Goal: Task Accomplishment & Management: Use online tool/utility

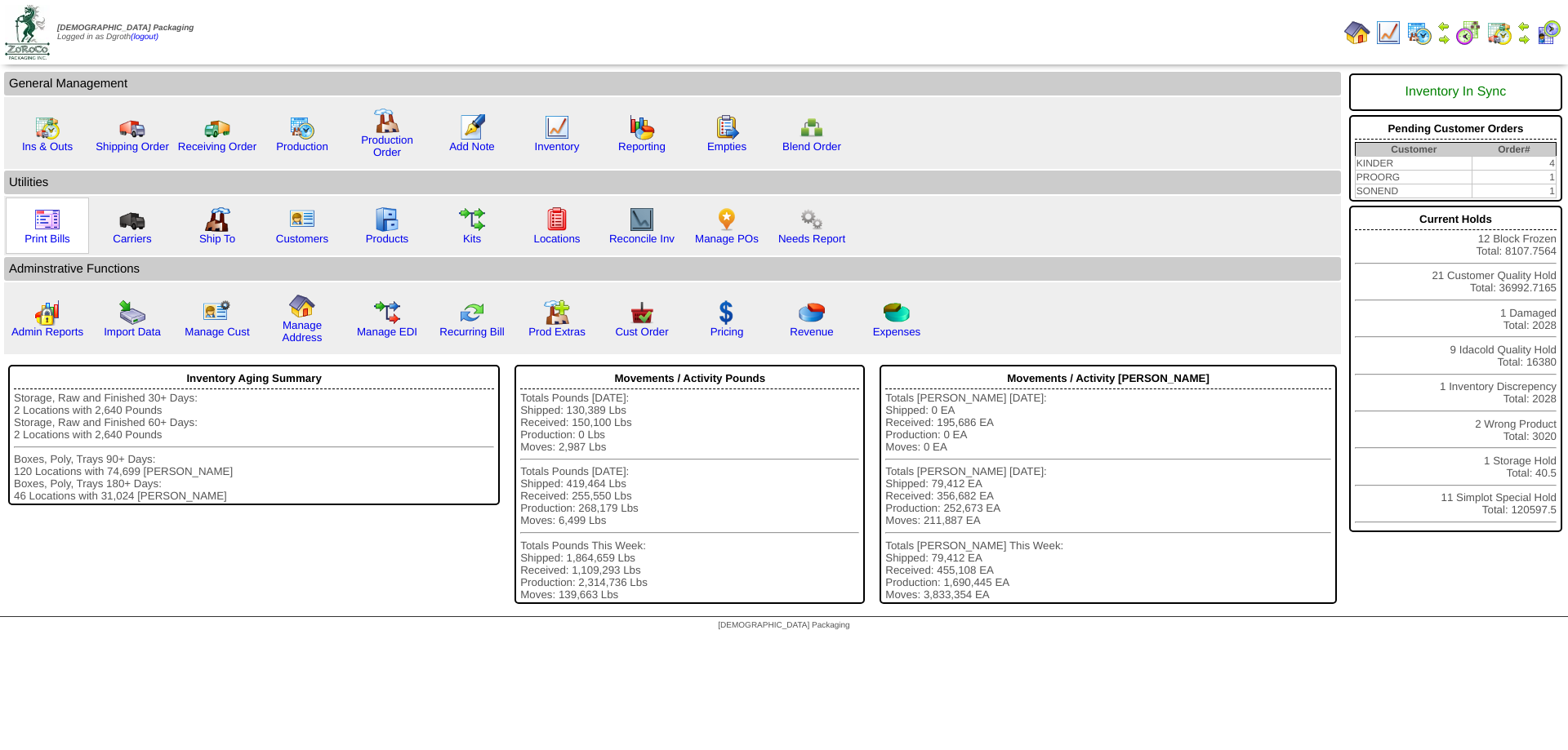
click at [51, 224] on img at bounding box center [47, 219] width 26 height 26
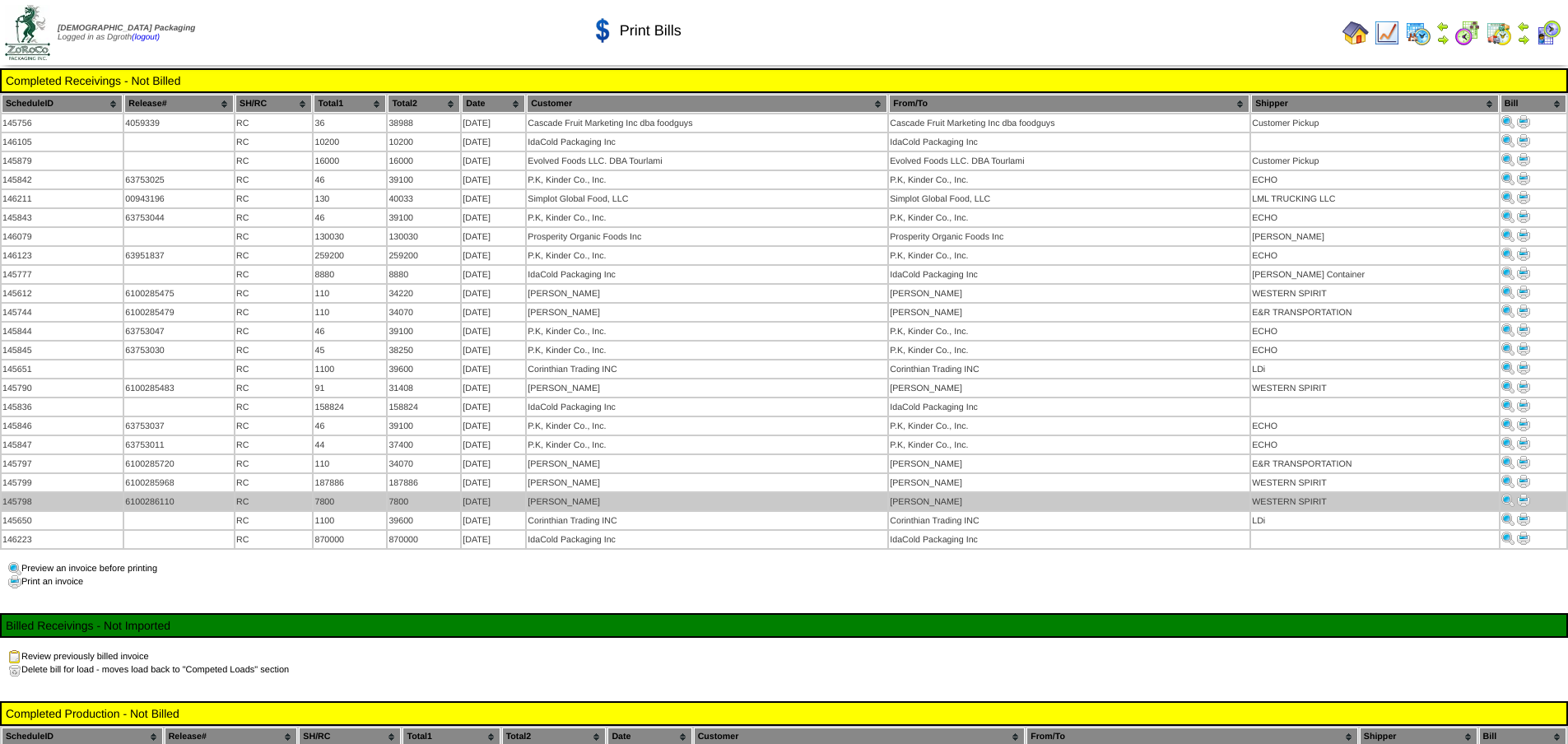
click at [1526, 494] on img at bounding box center [1523, 500] width 13 height 13
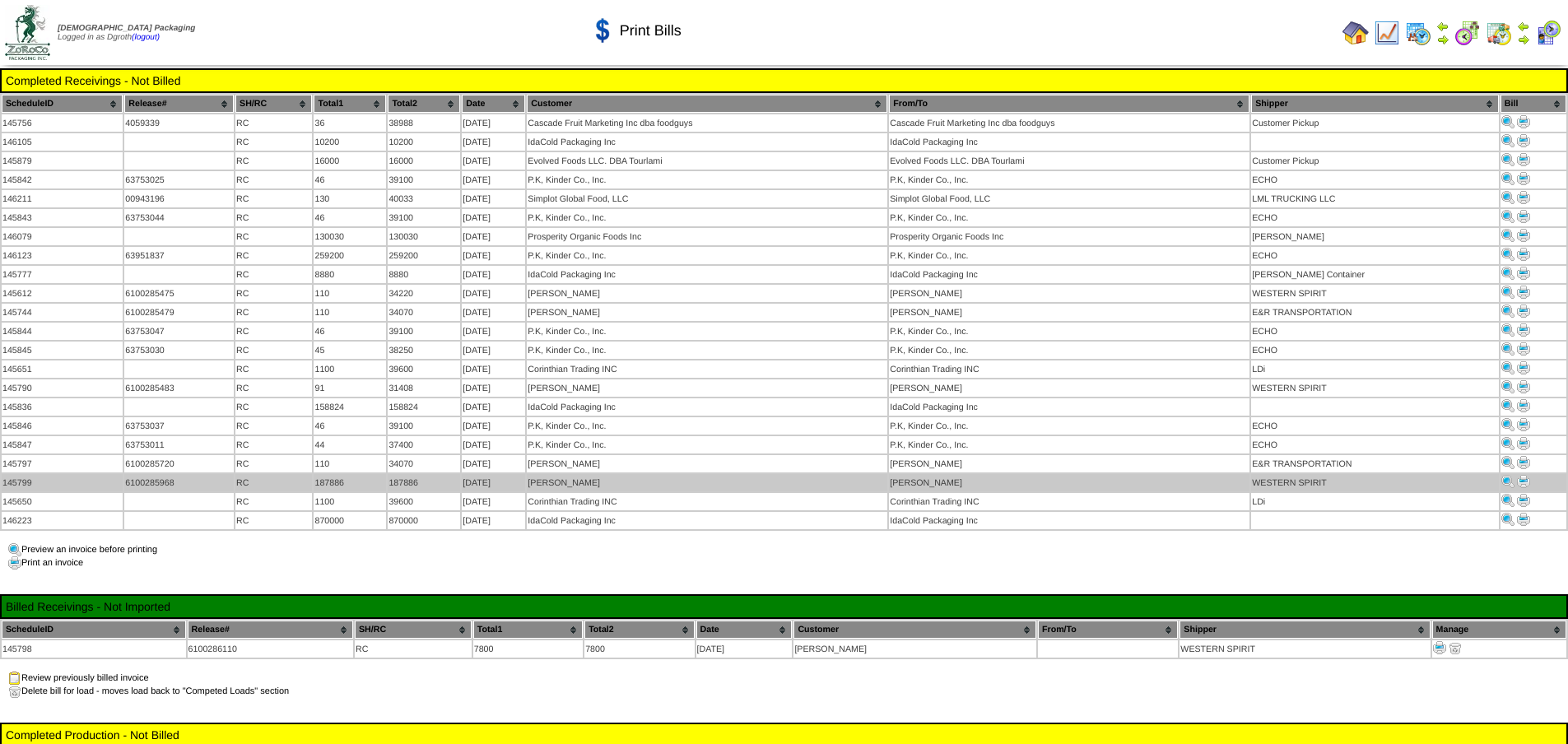
click at [1520, 475] on img at bounding box center [1523, 481] width 13 height 13
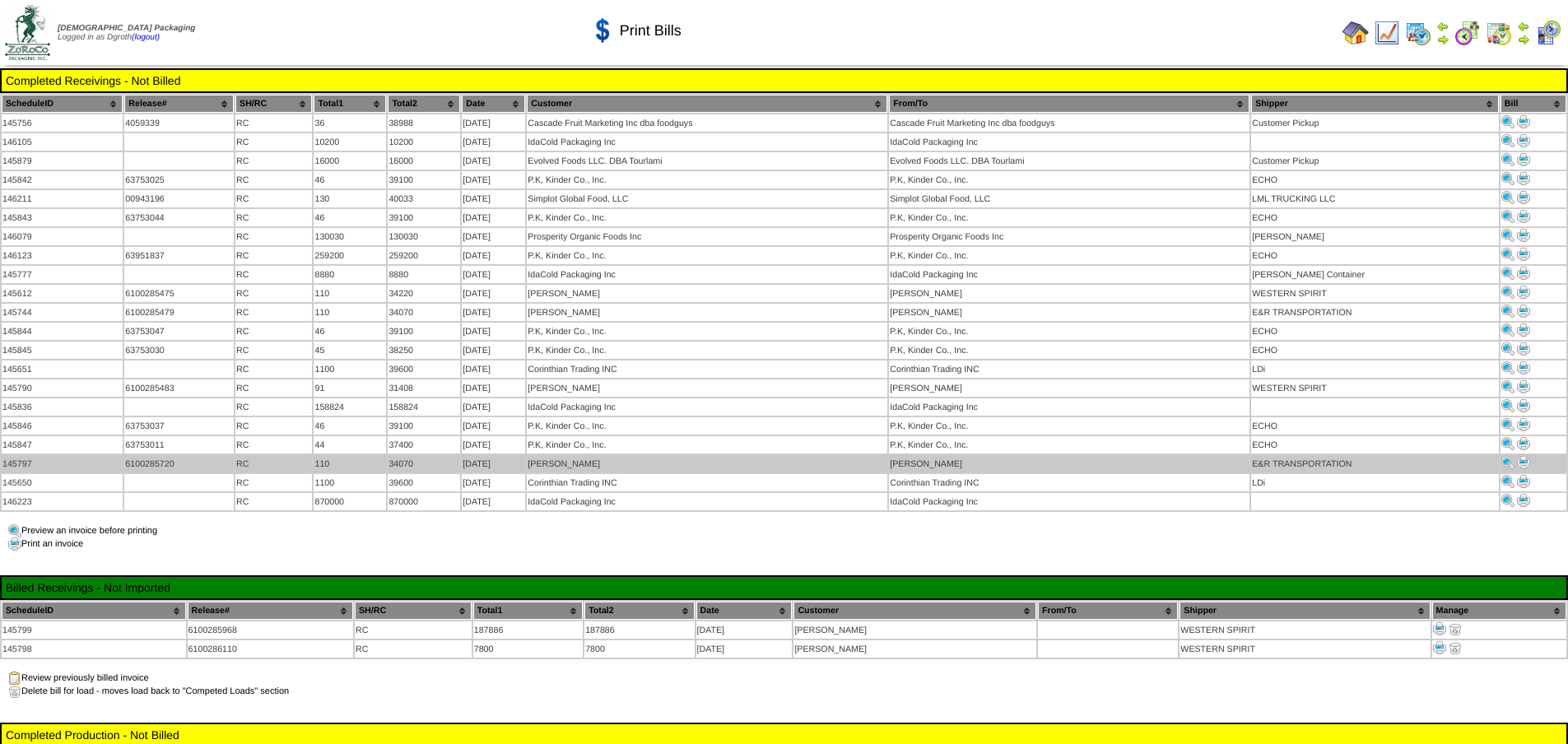
click at [1523, 456] on img at bounding box center [1523, 462] width 13 height 13
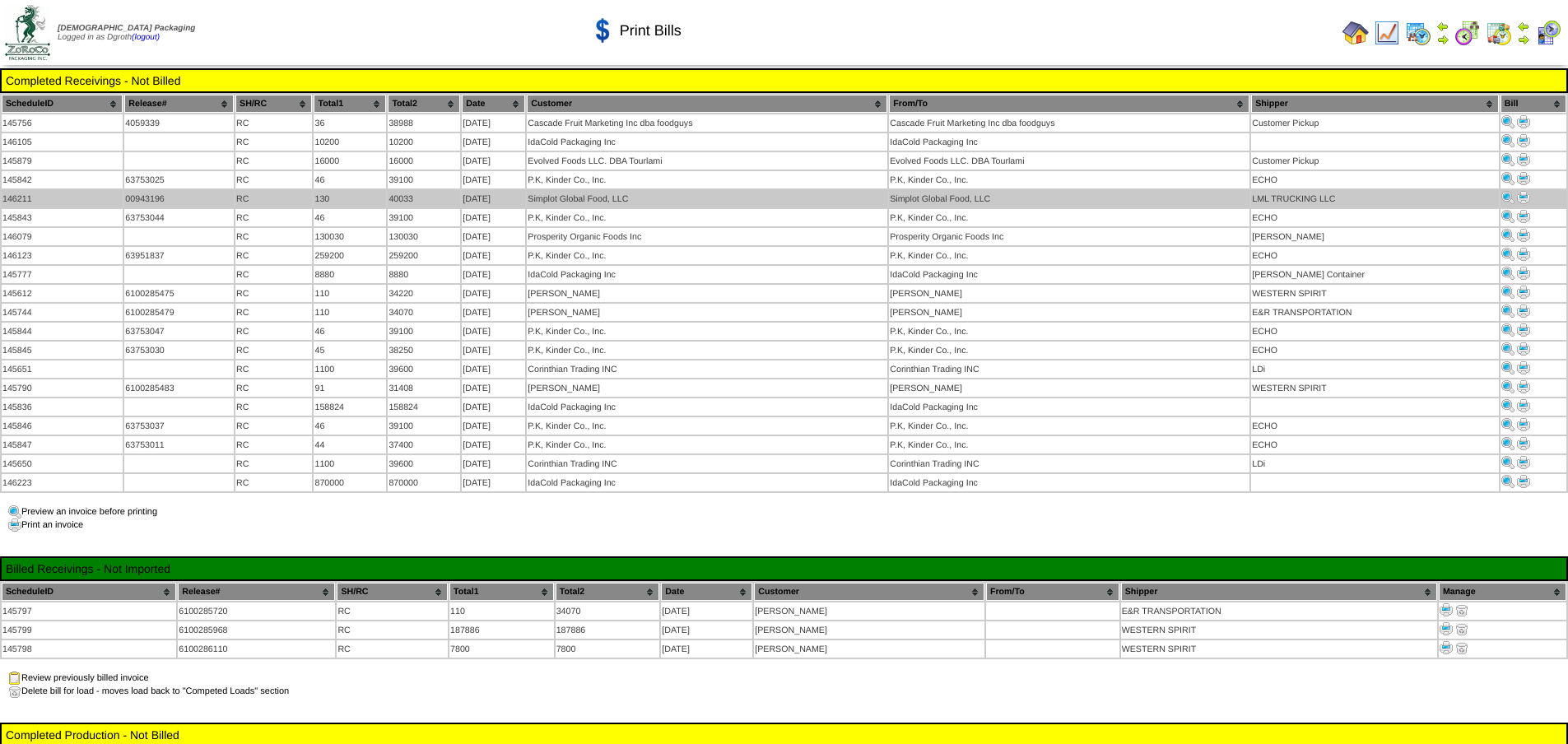
click at [1524, 191] on img at bounding box center [1523, 197] width 13 height 13
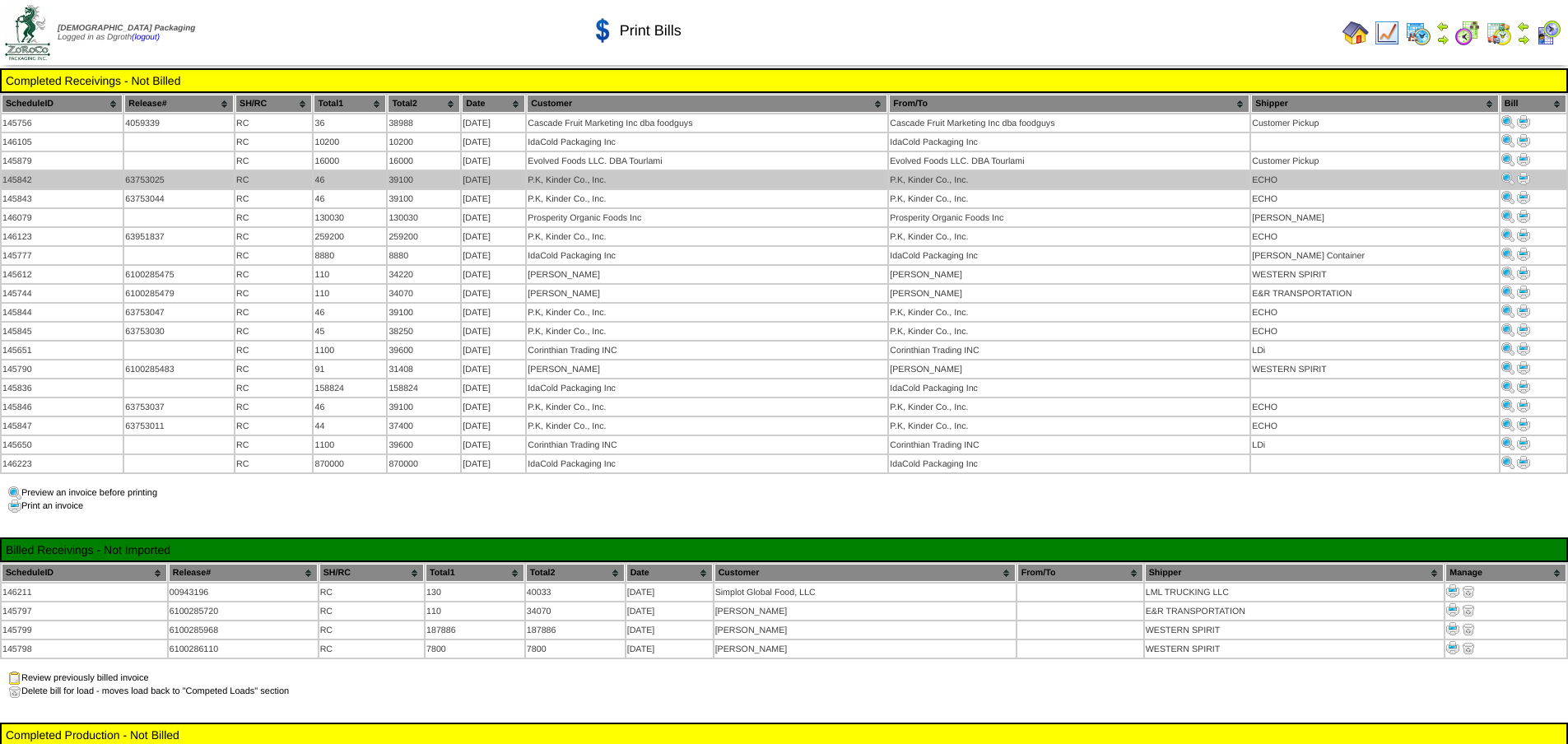
click at [1523, 175] on img at bounding box center [1523, 178] width 13 height 13
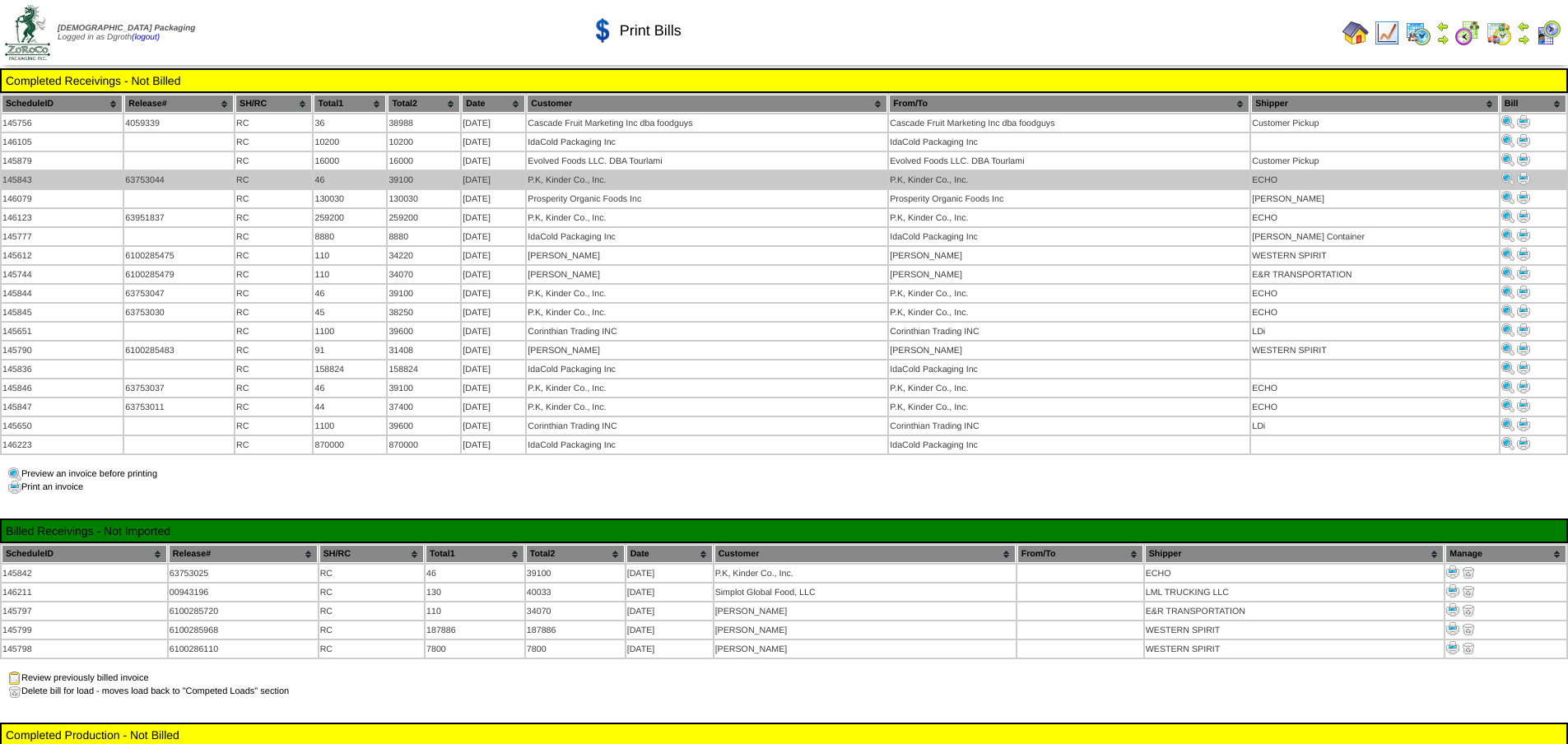
click at [1520, 175] on img at bounding box center [1523, 178] width 13 height 13
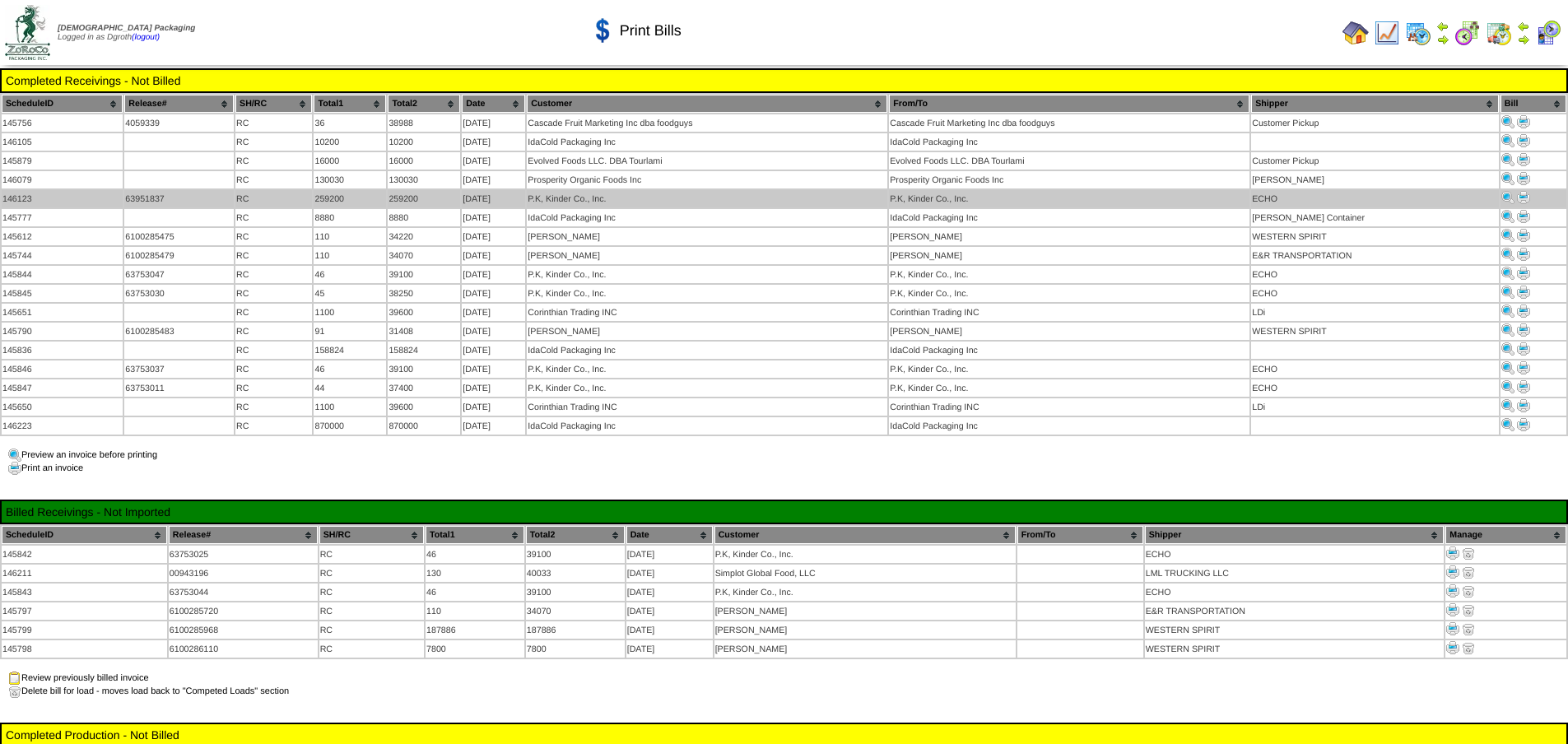
click at [1523, 195] on img at bounding box center [1523, 197] width 13 height 13
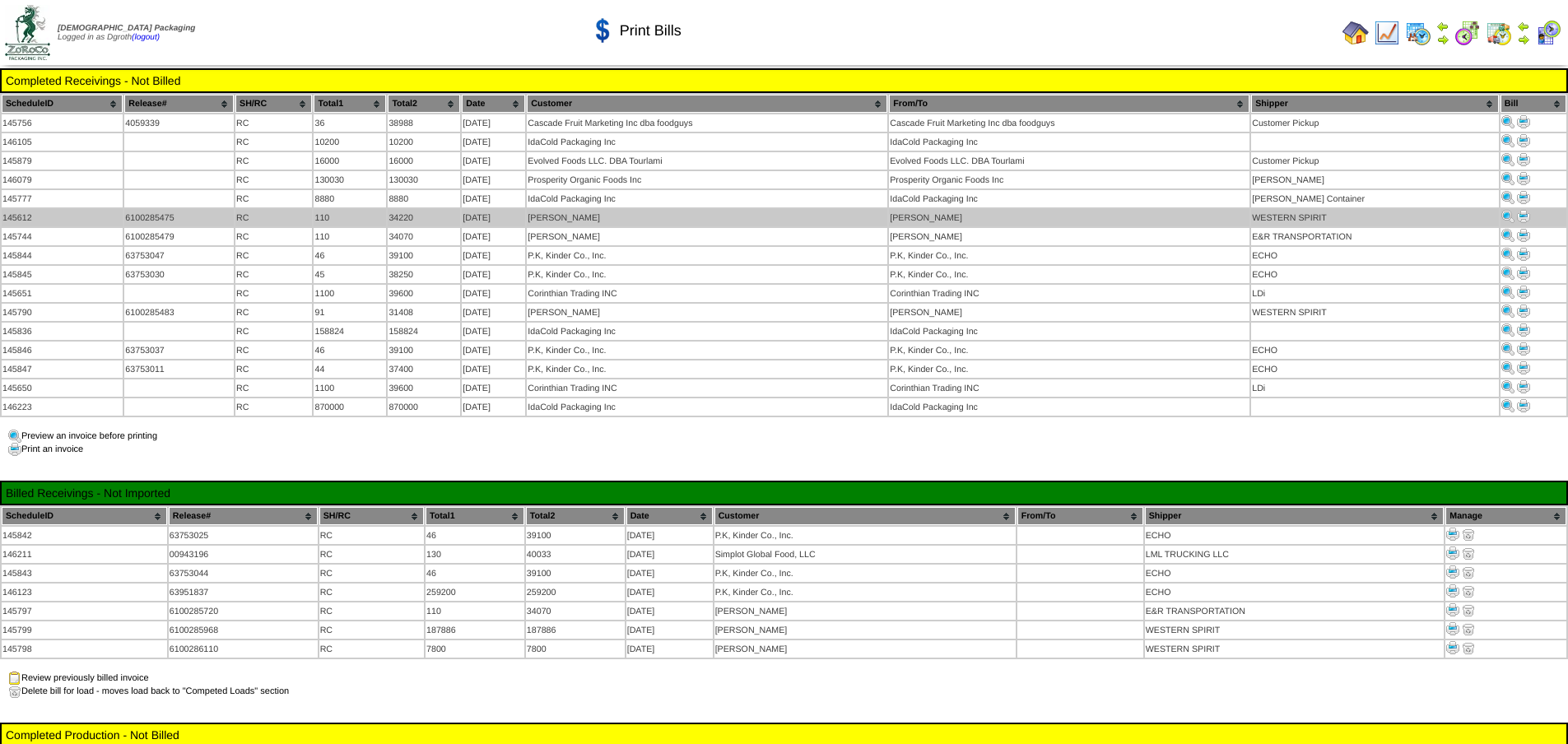
click at [1523, 213] on img at bounding box center [1523, 216] width 13 height 13
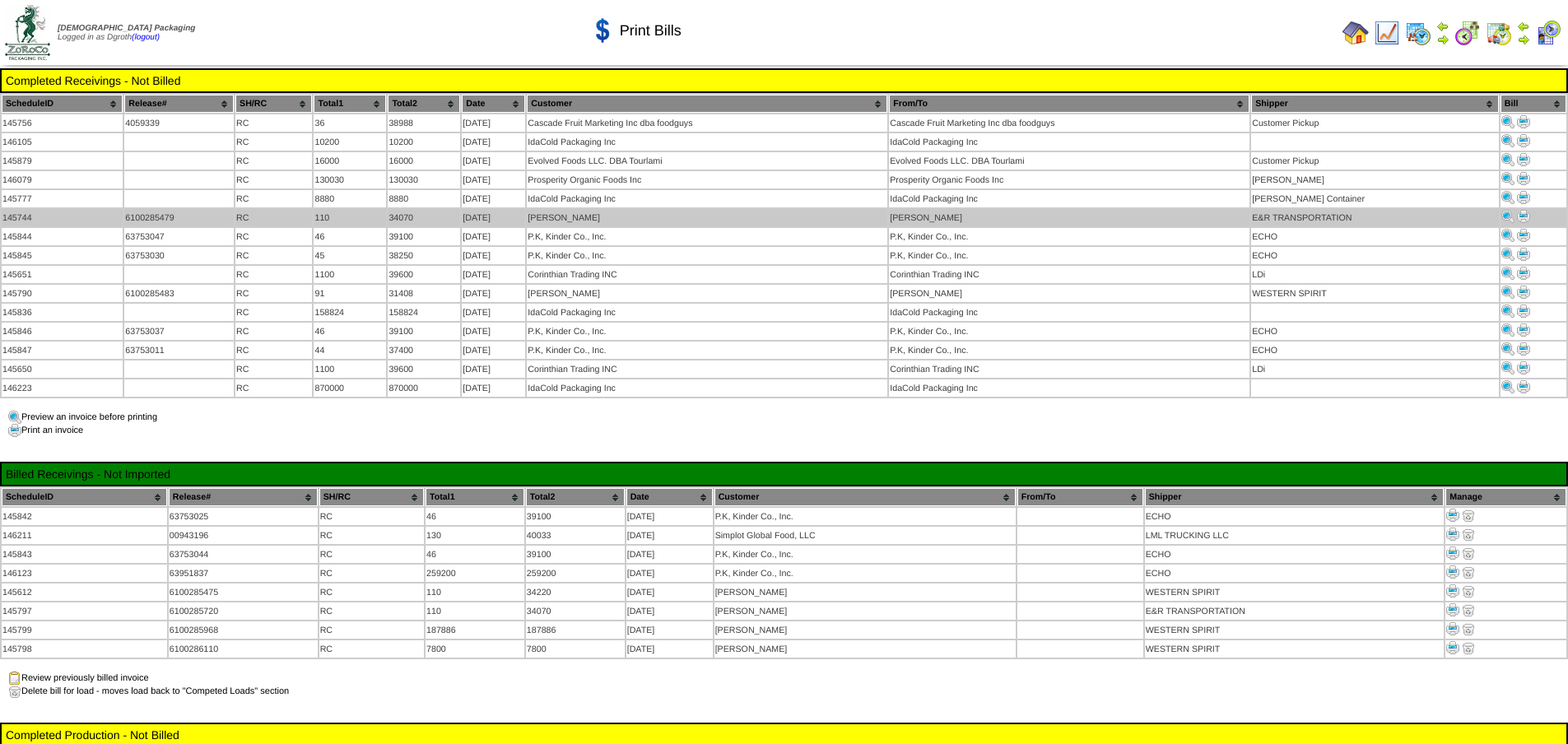
click at [1523, 214] on img at bounding box center [1523, 216] width 13 height 13
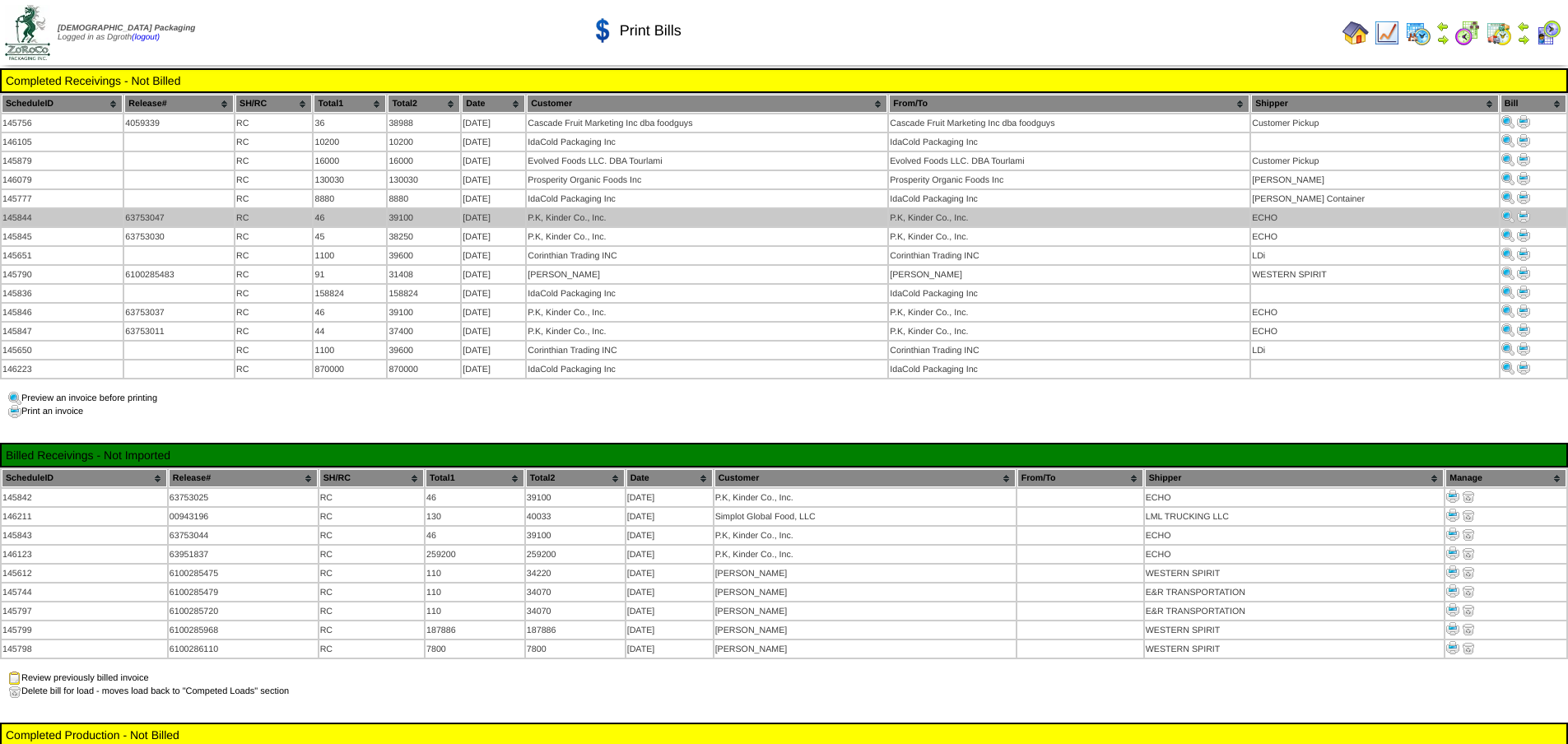
click at [1517, 212] on img at bounding box center [1523, 216] width 13 height 13
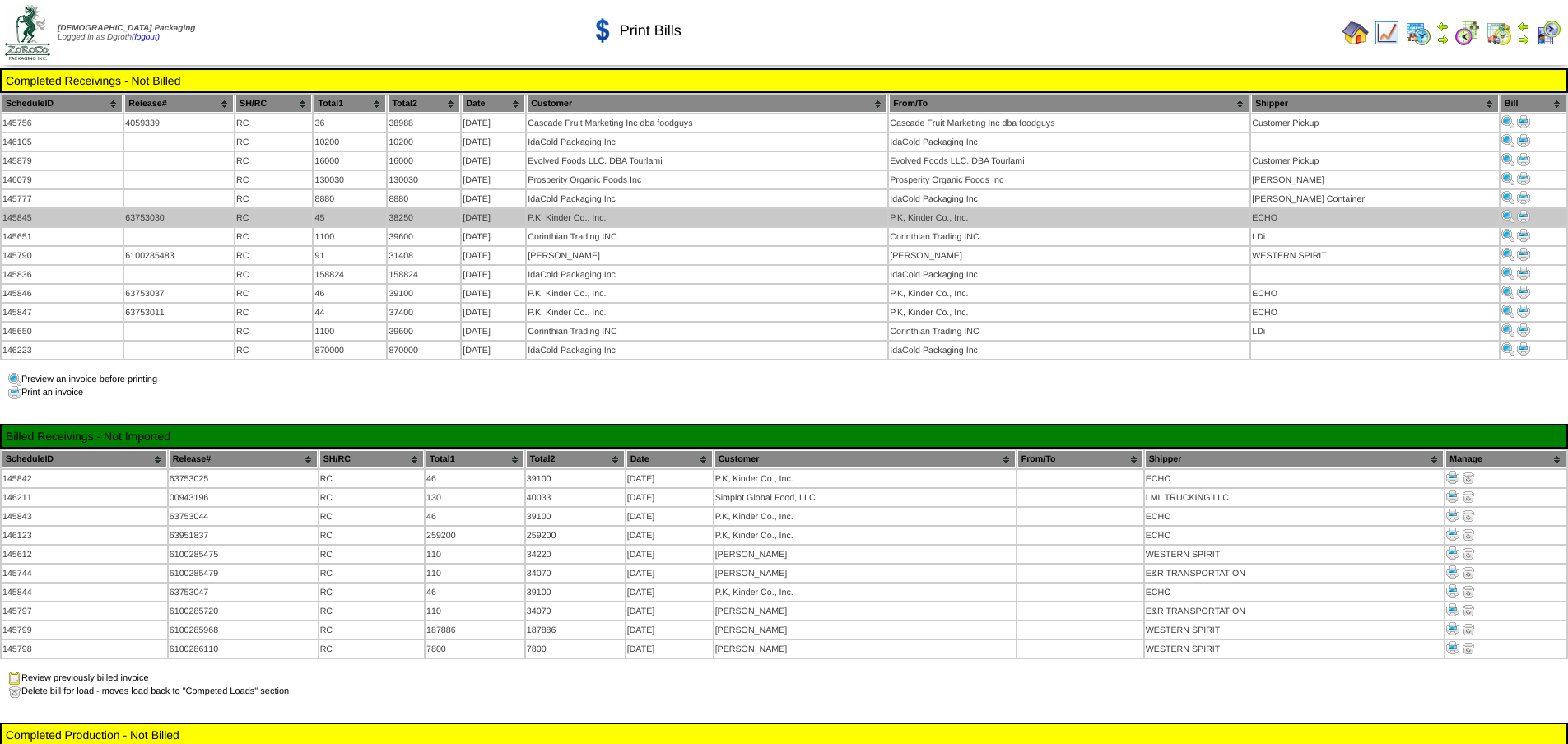
click at [1517, 216] on img at bounding box center [1523, 216] width 13 height 13
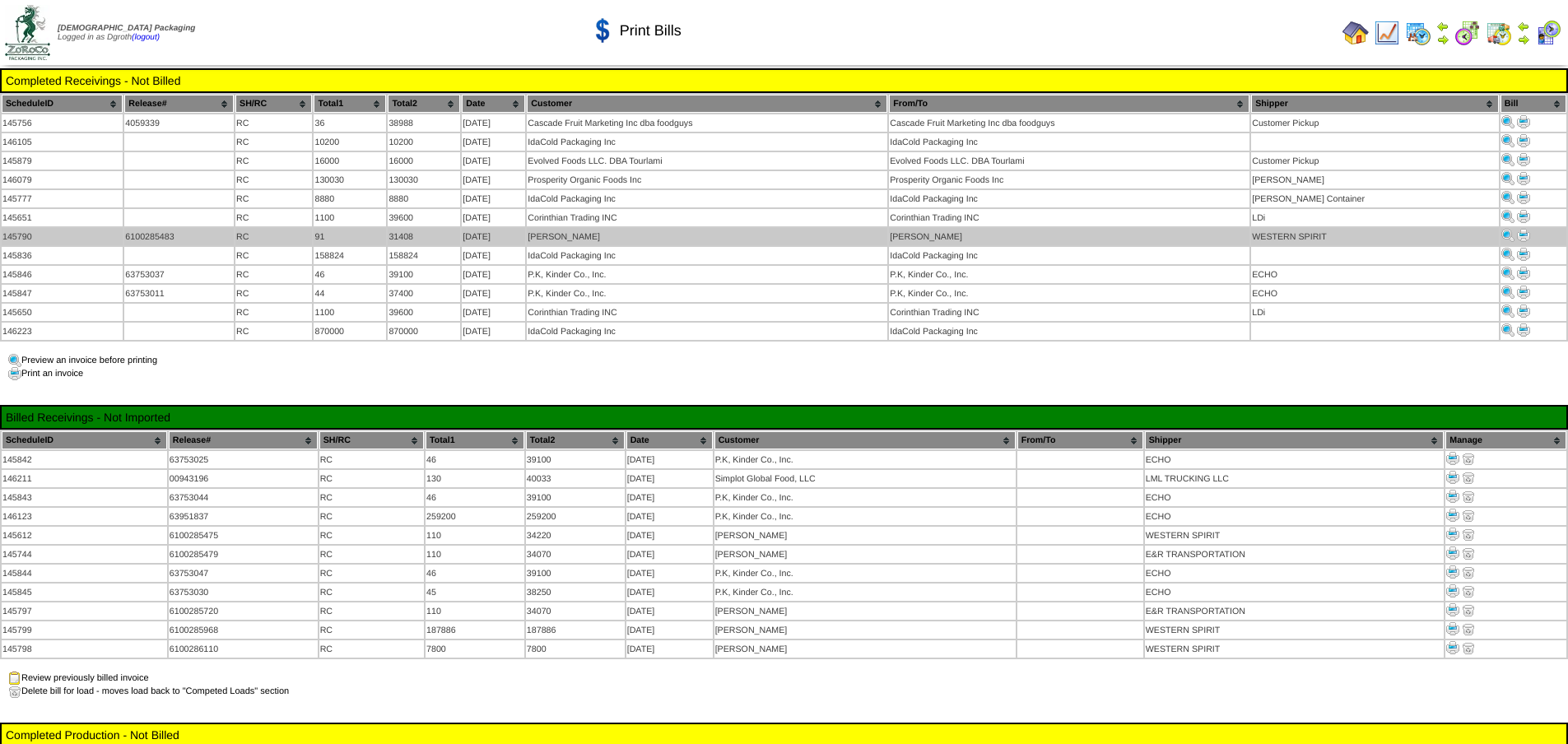
click at [1520, 231] on img at bounding box center [1523, 235] width 13 height 13
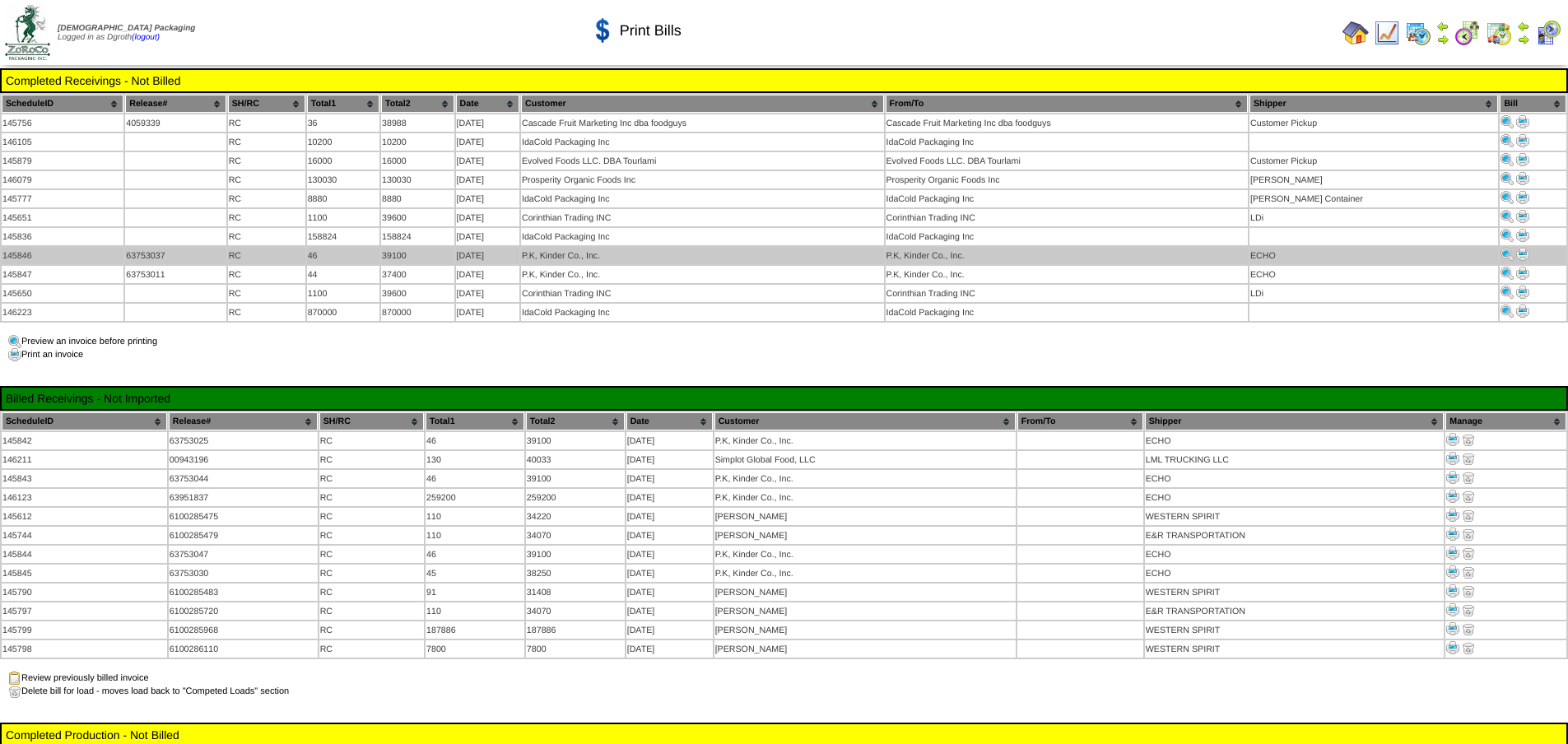
click at [1517, 251] on img at bounding box center [1522, 254] width 13 height 13
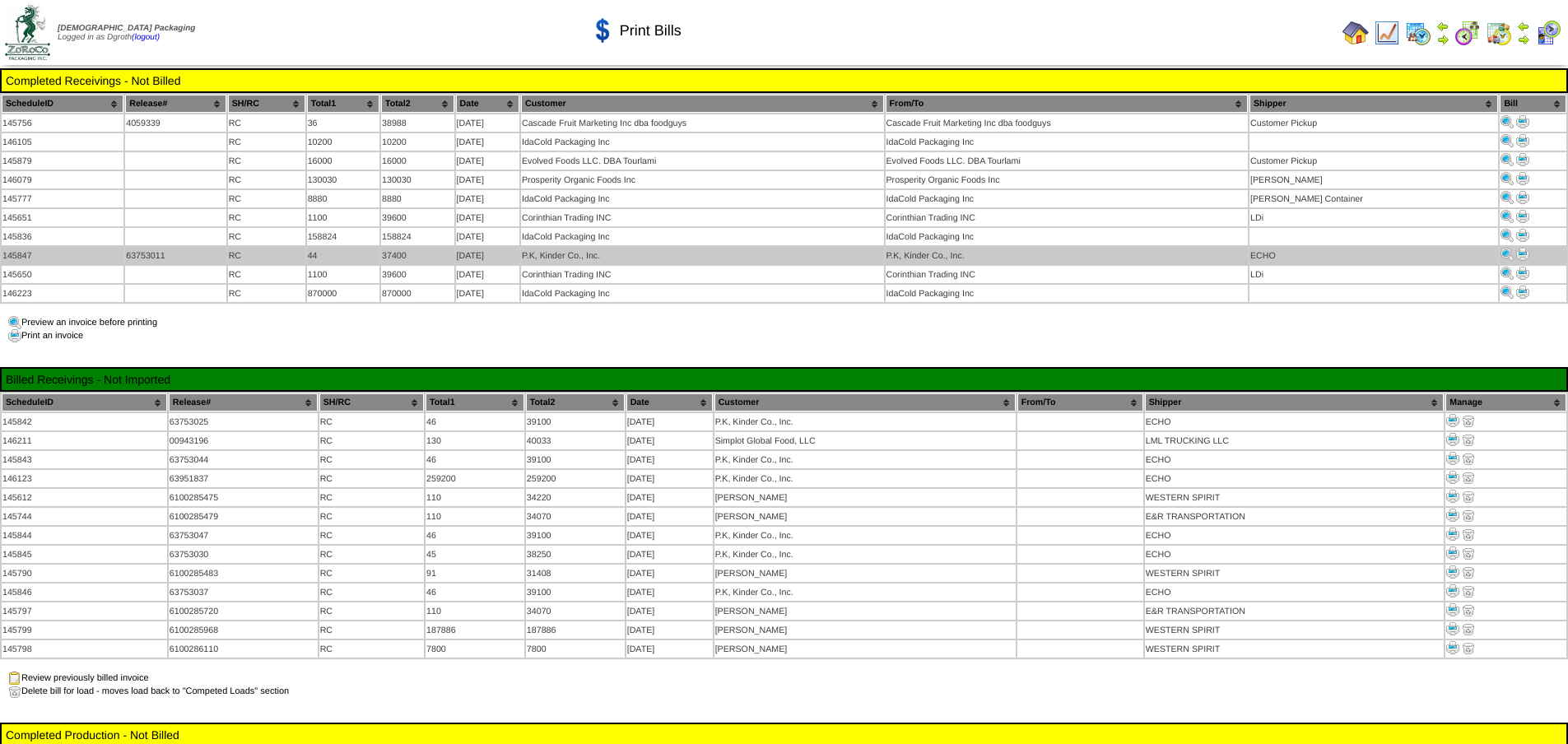
click at [1517, 248] on img at bounding box center [1522, 254] width 13 height 13
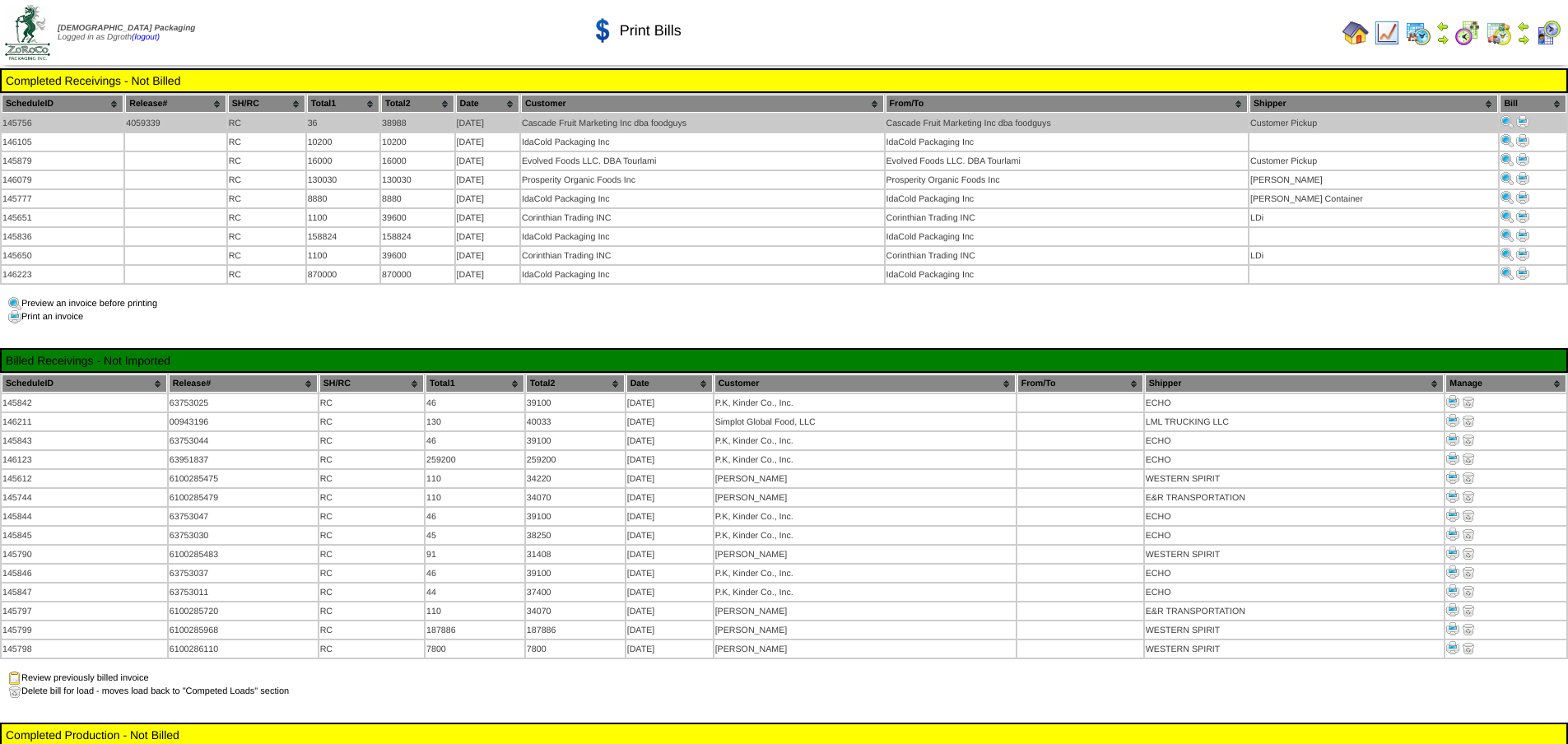
click img
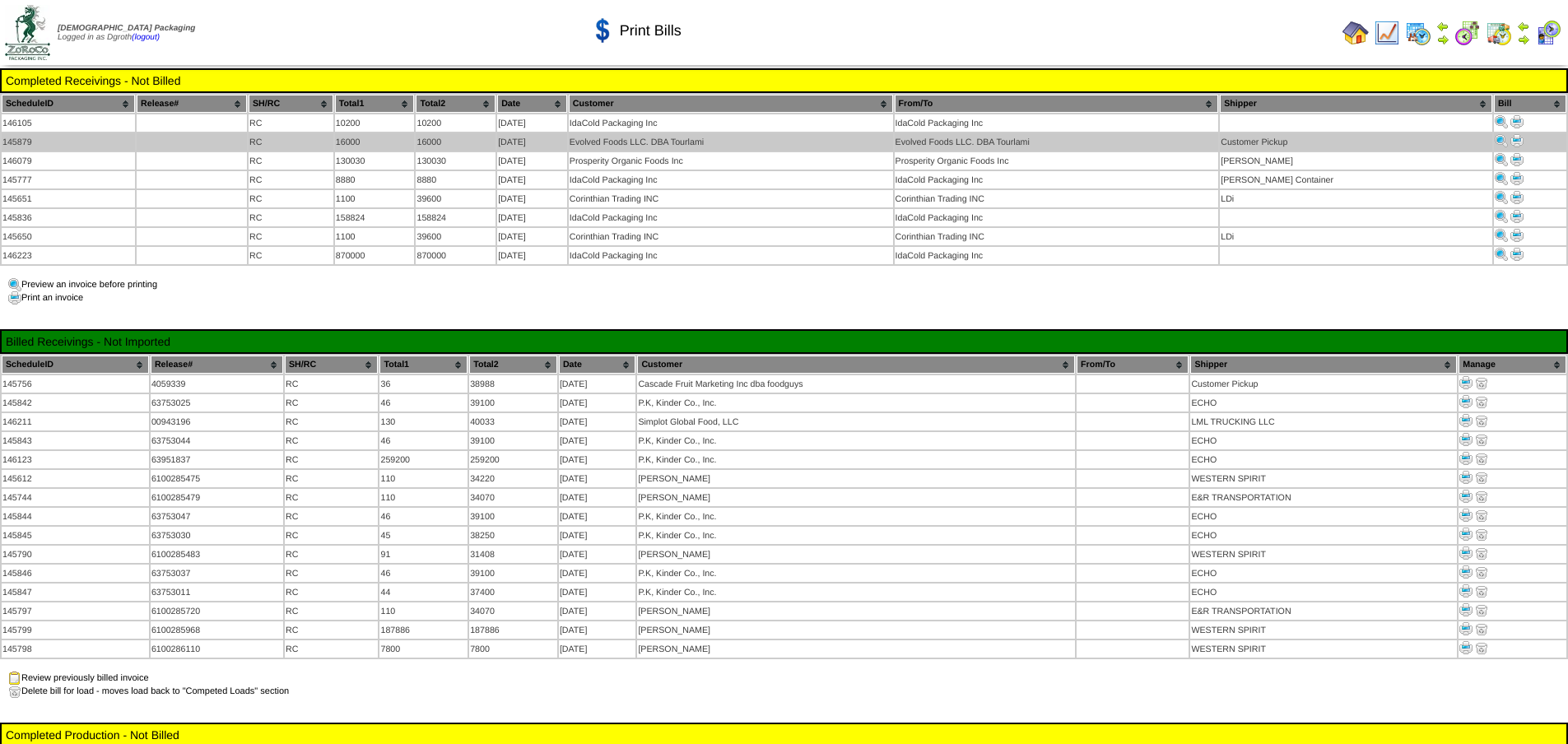
click at [1511, 137] on img at bounding box center [1517, 140] width 13 height 13
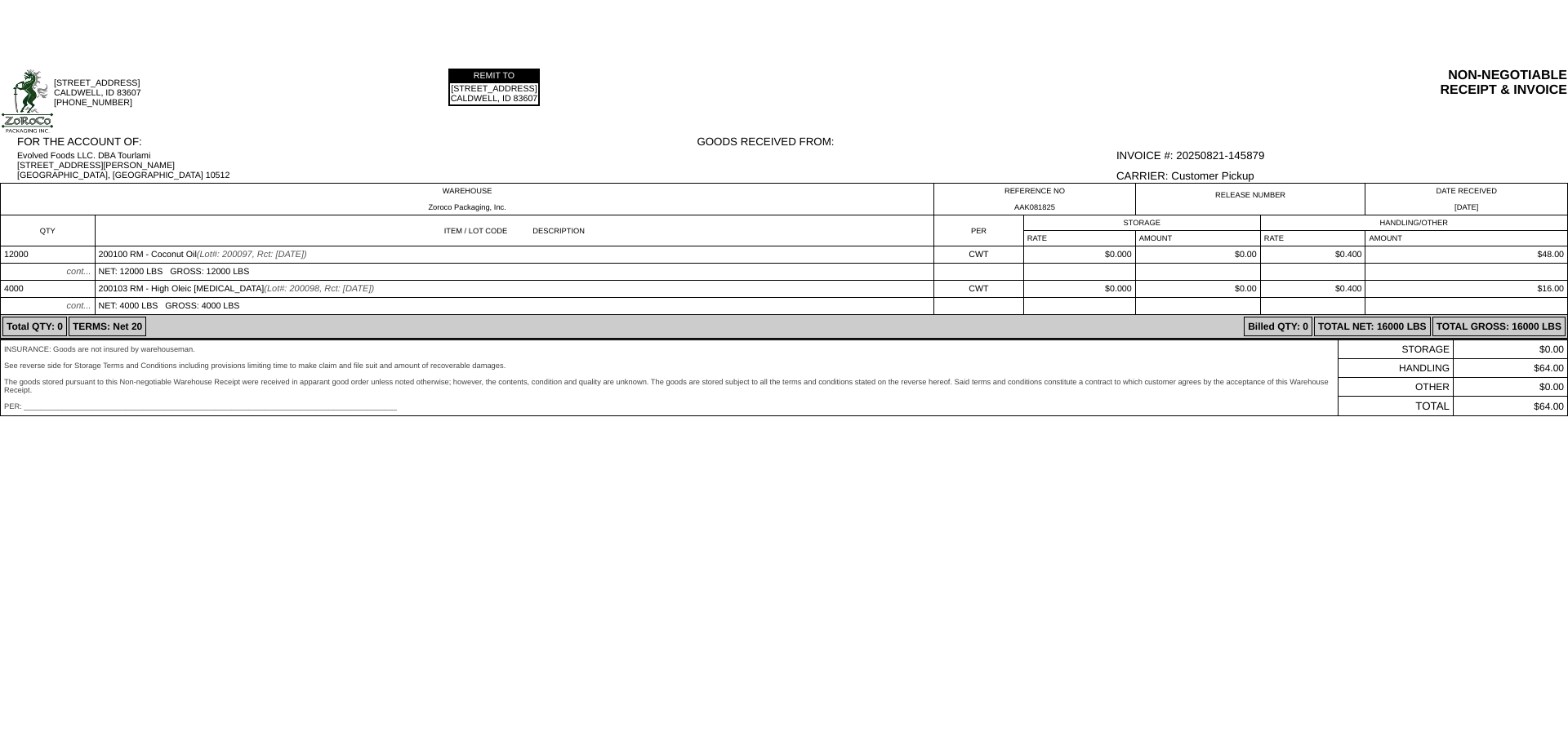
drag, startPoint x: 730, startPoint y: 6, endPoint x: 391, endPoint y: 714, distance: 785.0
click at [391, 417] on html "20148 MONTE WAY CALDWELL, ID 83607 208-475-1864 REMIT TO 20148 MONTE WAY CALDWE…" at bounding box center [784, 208] width 1568 height 417
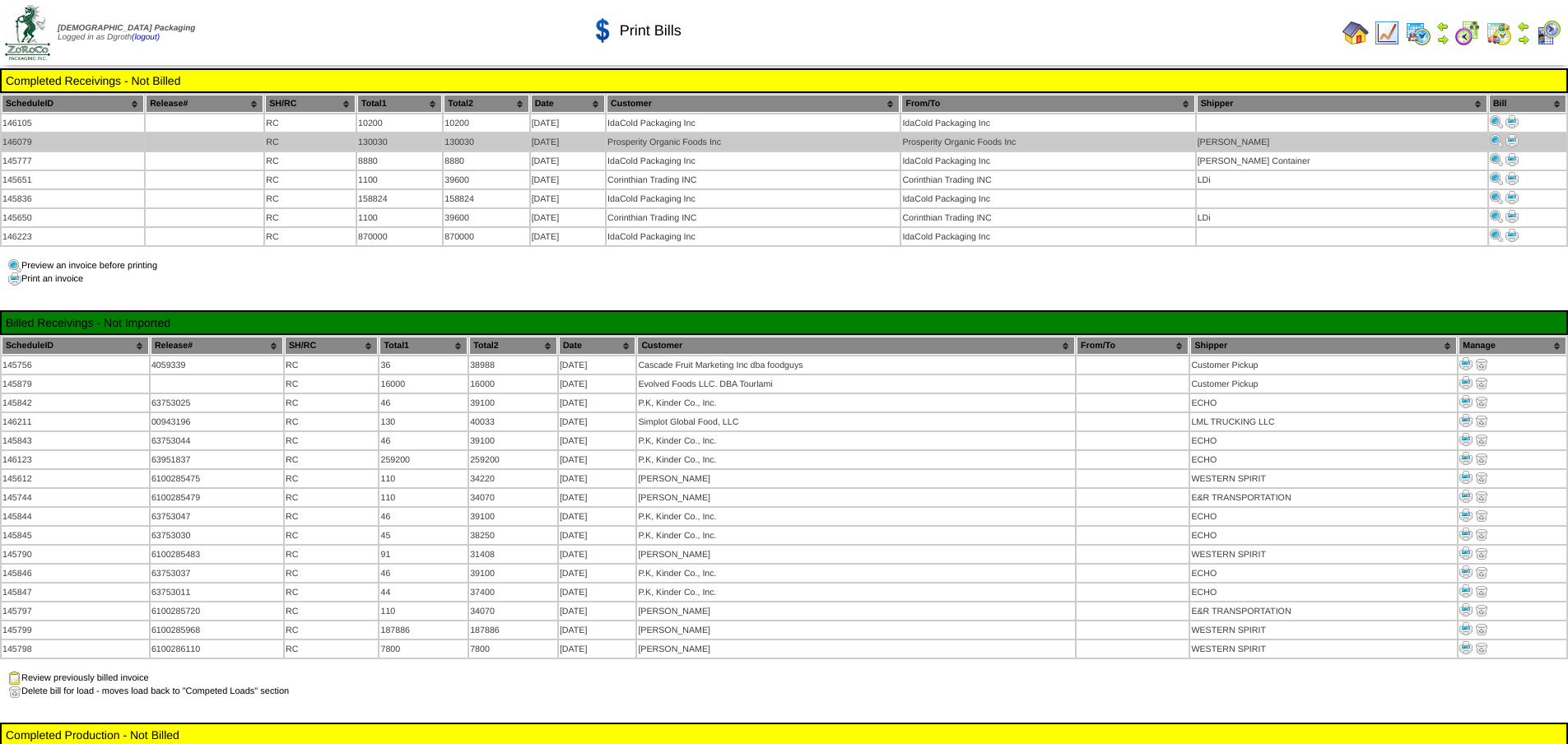
click at [1505, 137] on img at bounding box center [1511, 140] width 13 height 13
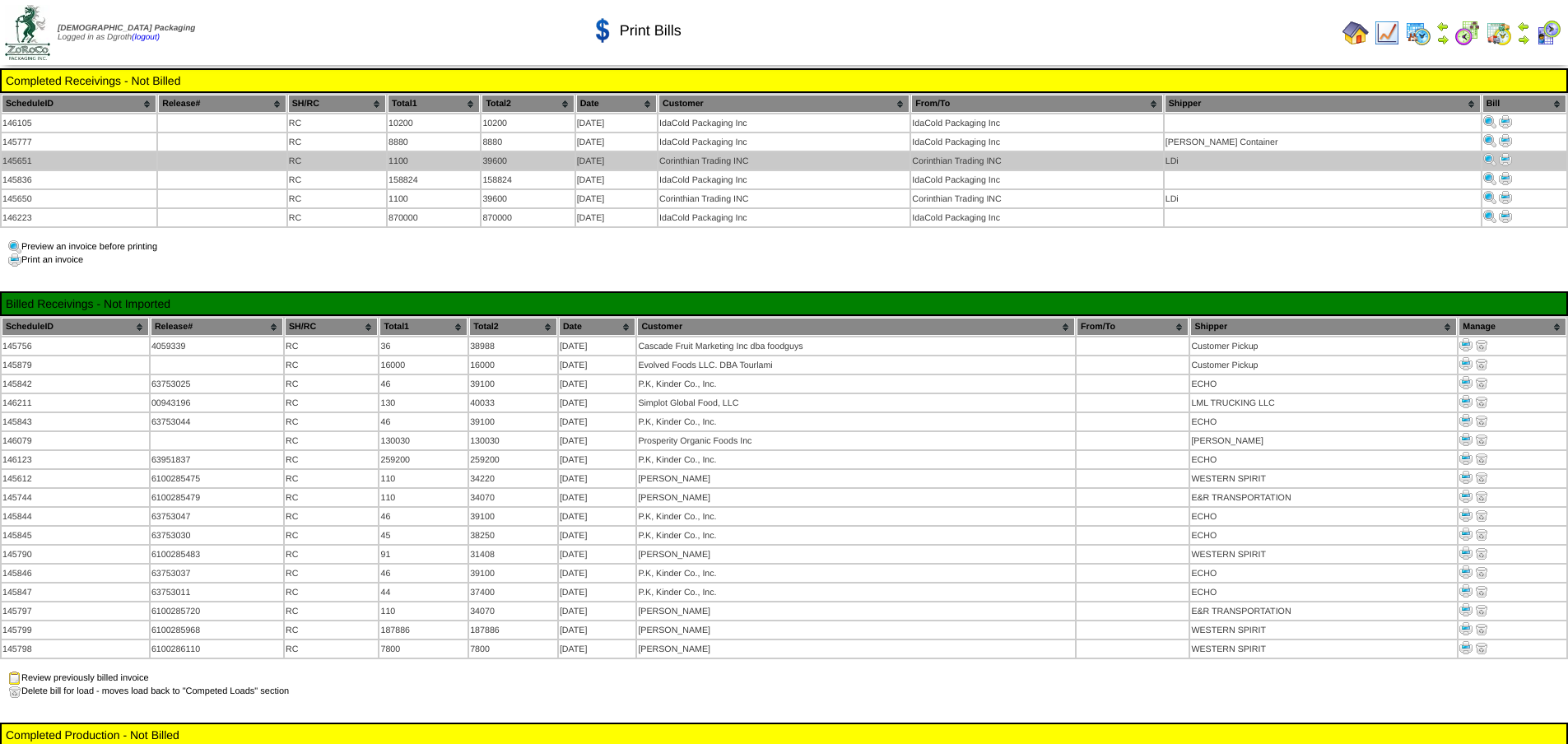
click at [1499, 154] on img at bounding box center [1505, 159] width 13 height 13
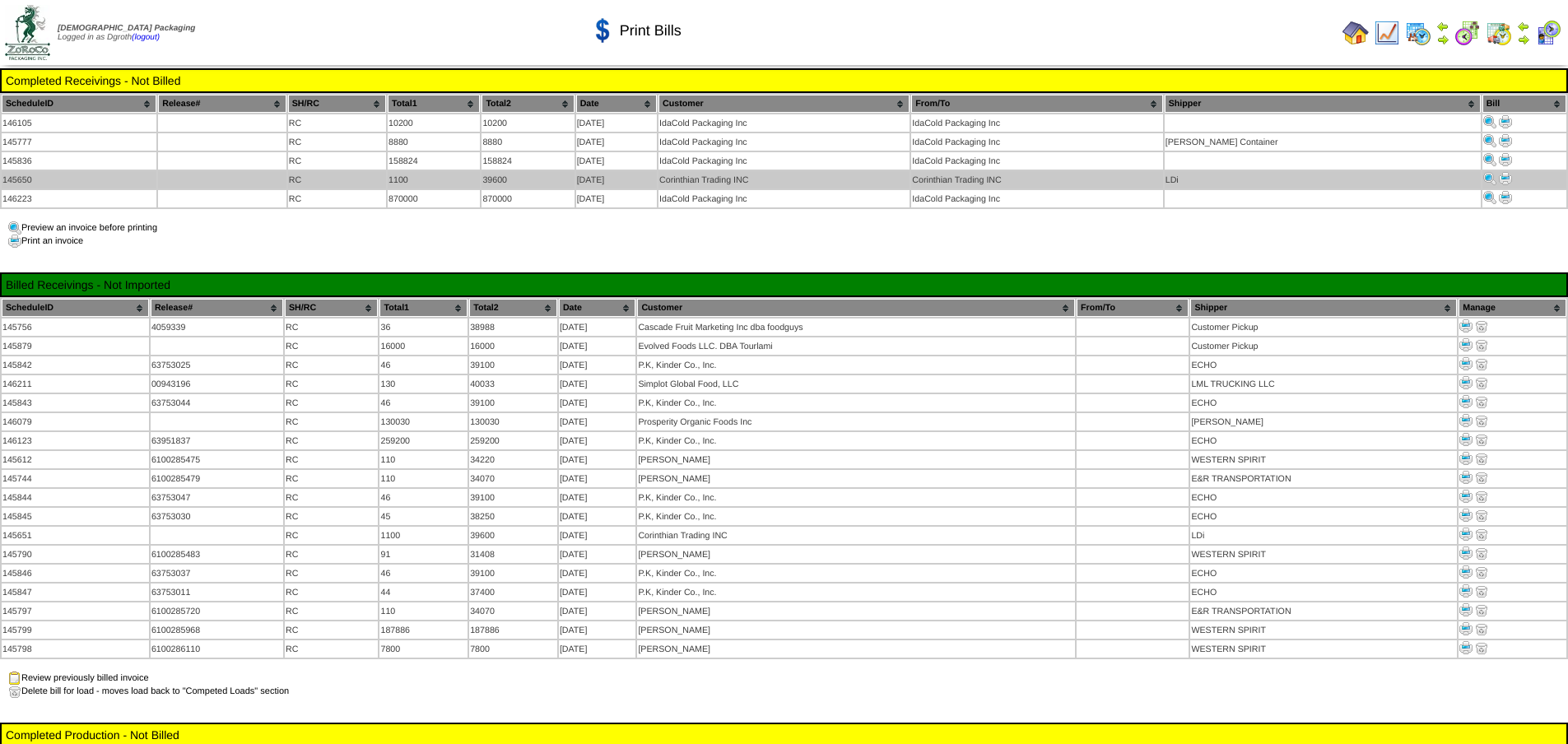
click at [1499, 173] on img at bounding box center [1505, 178] width 13 height 13
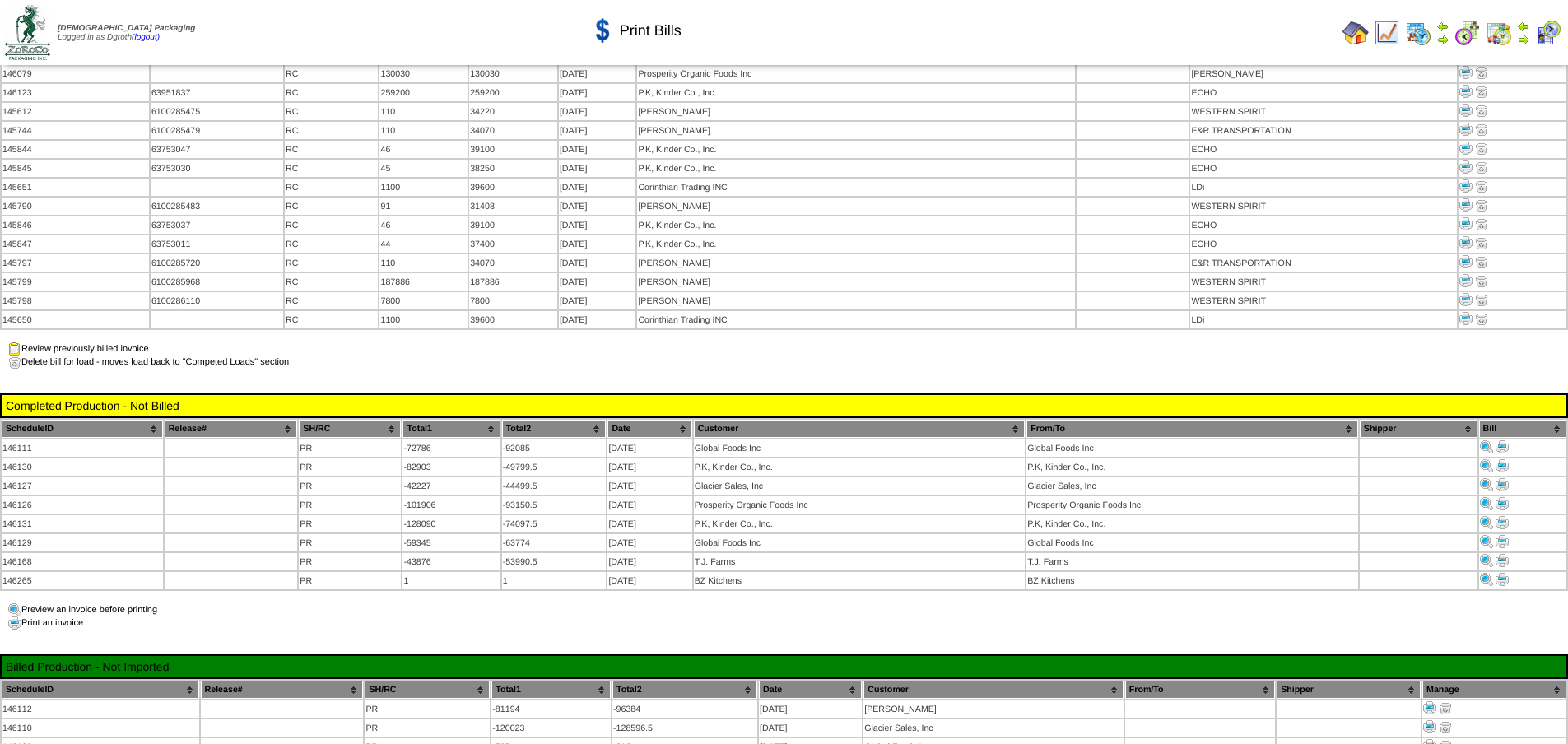
scroll to position [528, 0]
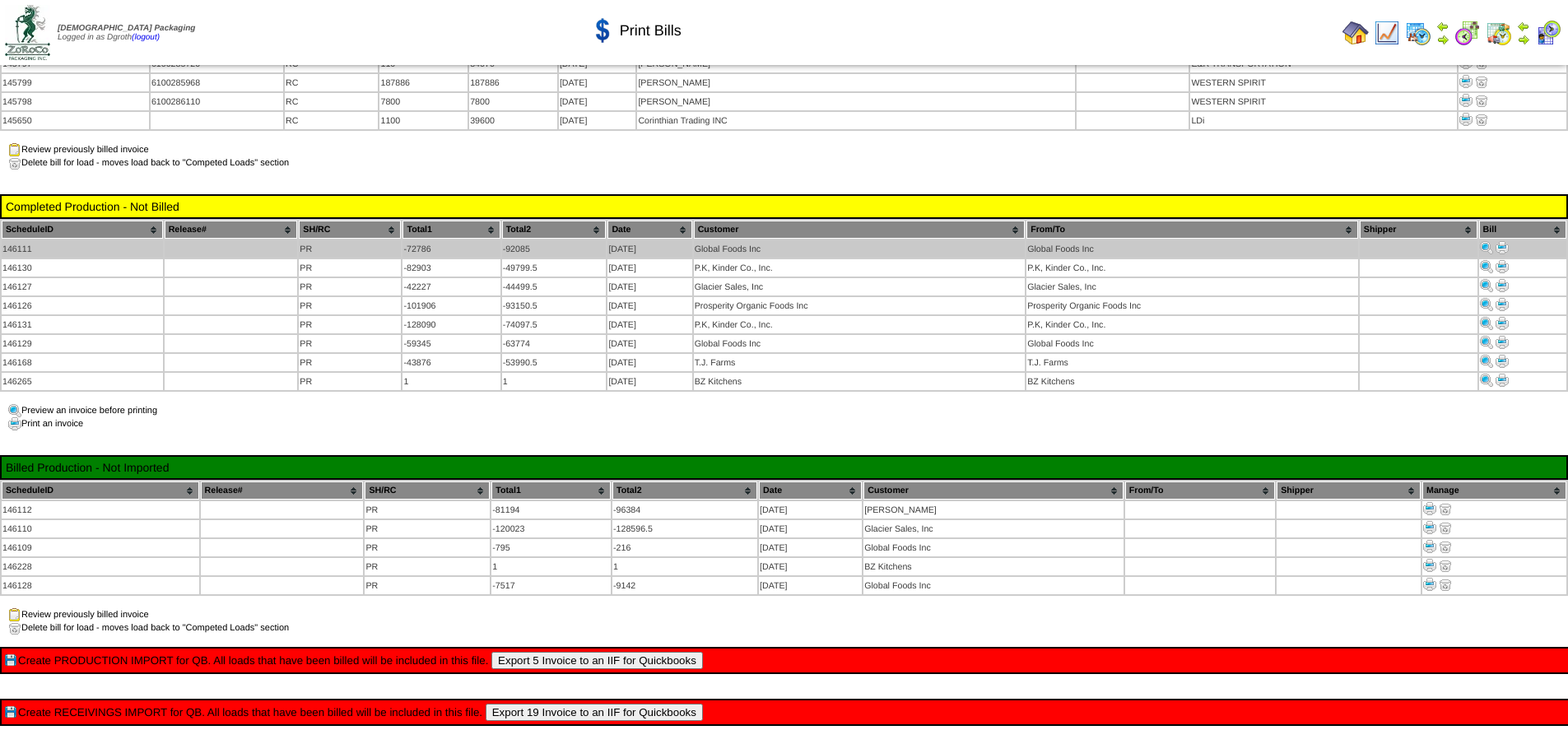
click at [1501, 241] on img at bounding box center [1501, 247] width 13 height 13
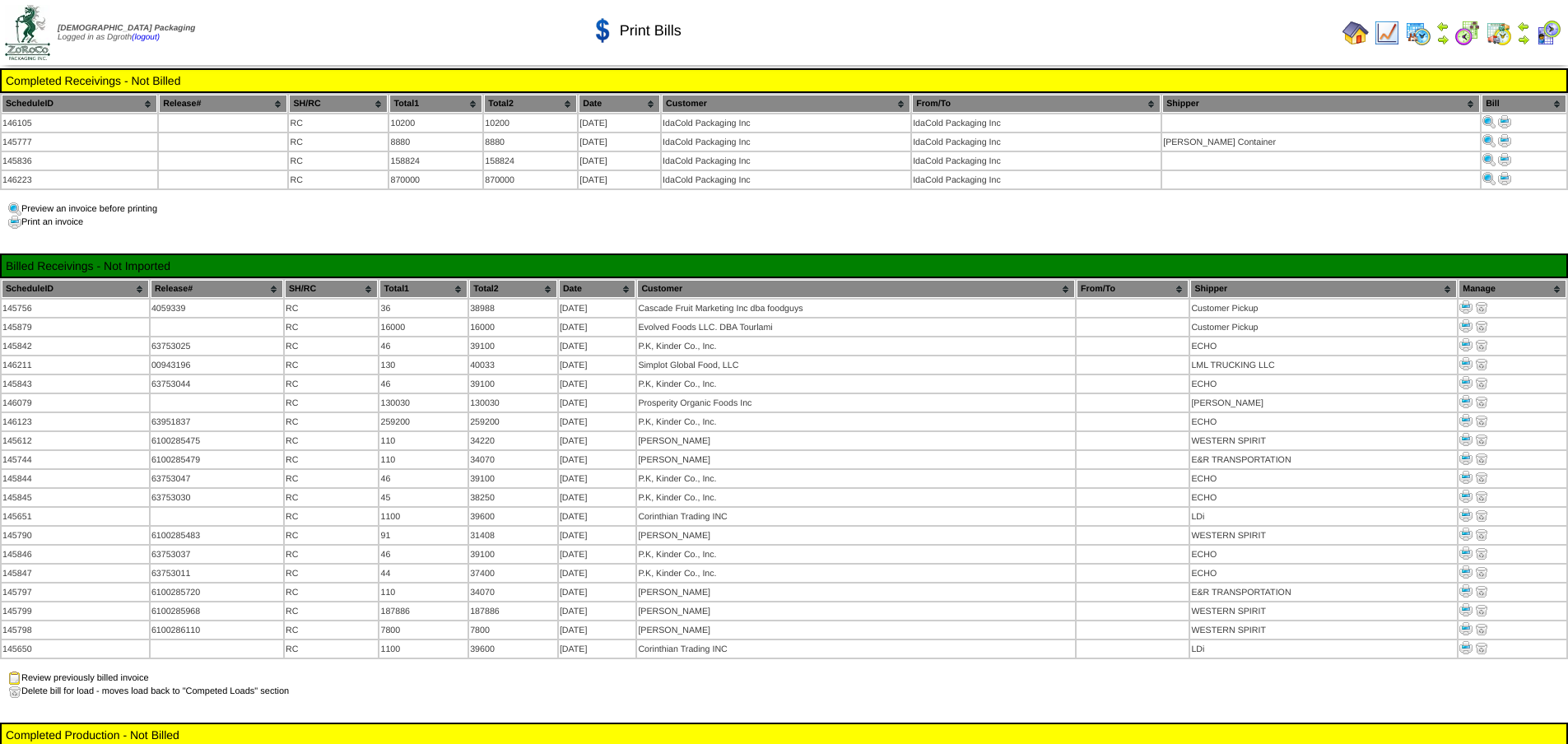
scroll to position [528, 0]
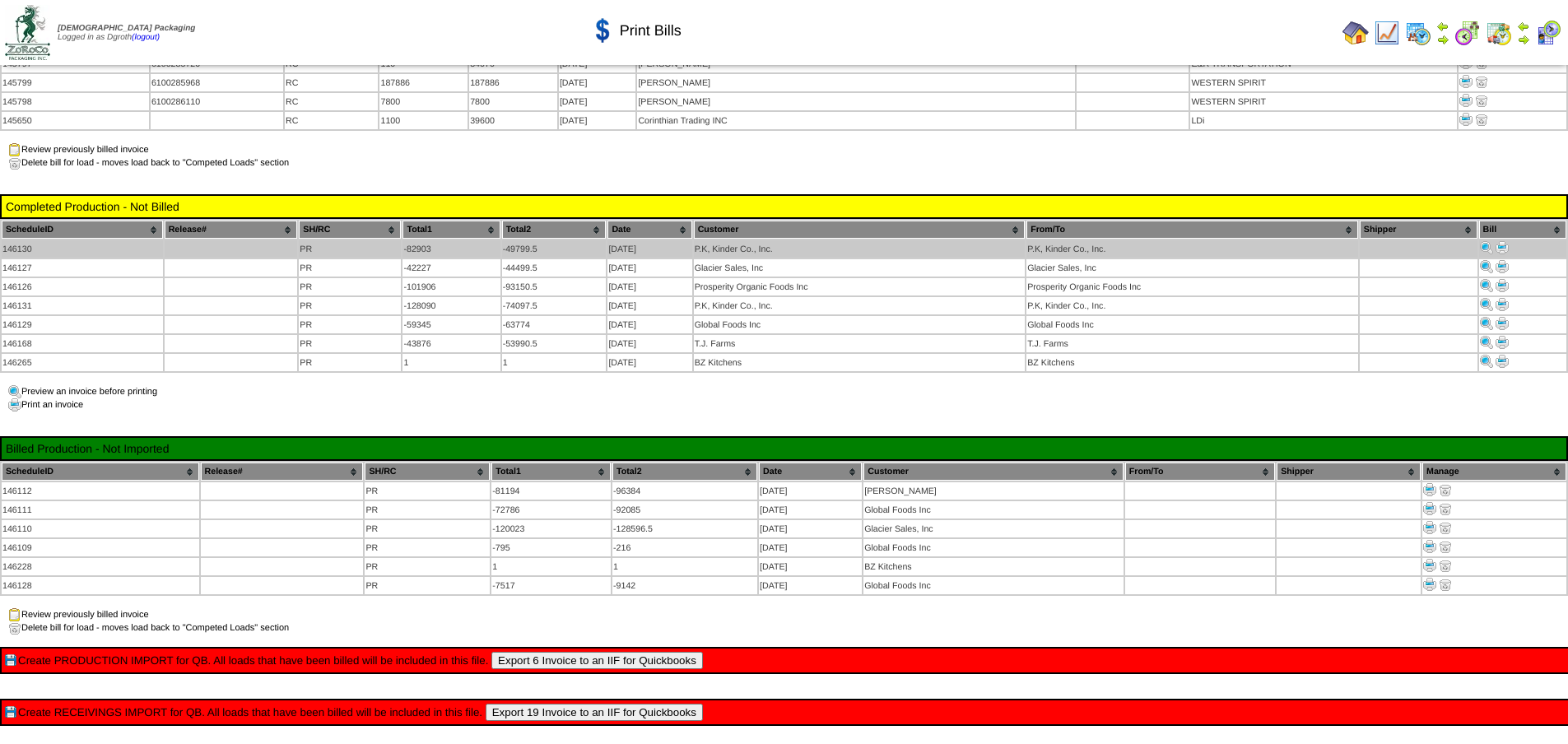
click at [1501, 241] on img at bounding box center [1501, 247] width 13 height 13
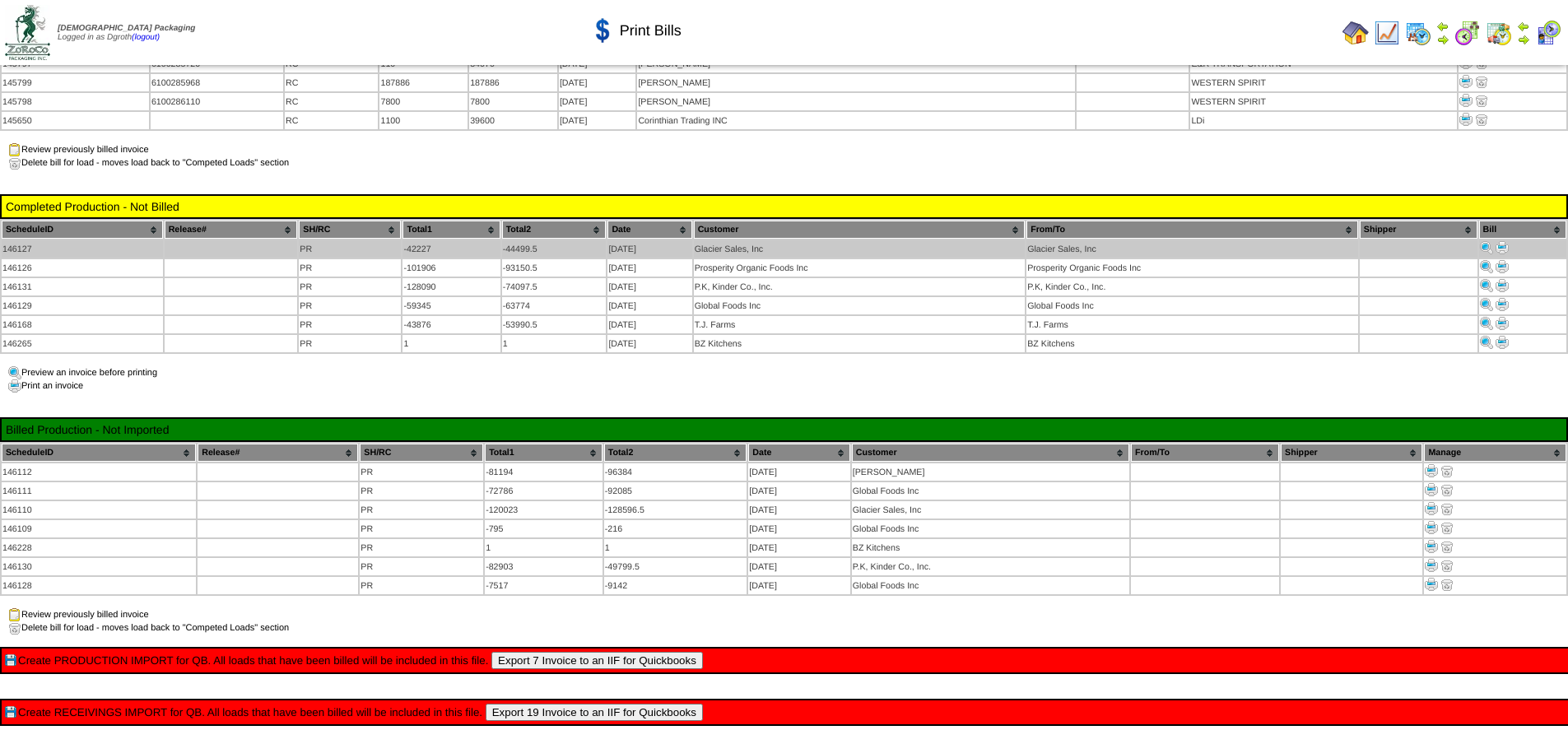
scroll to position [528, 0]
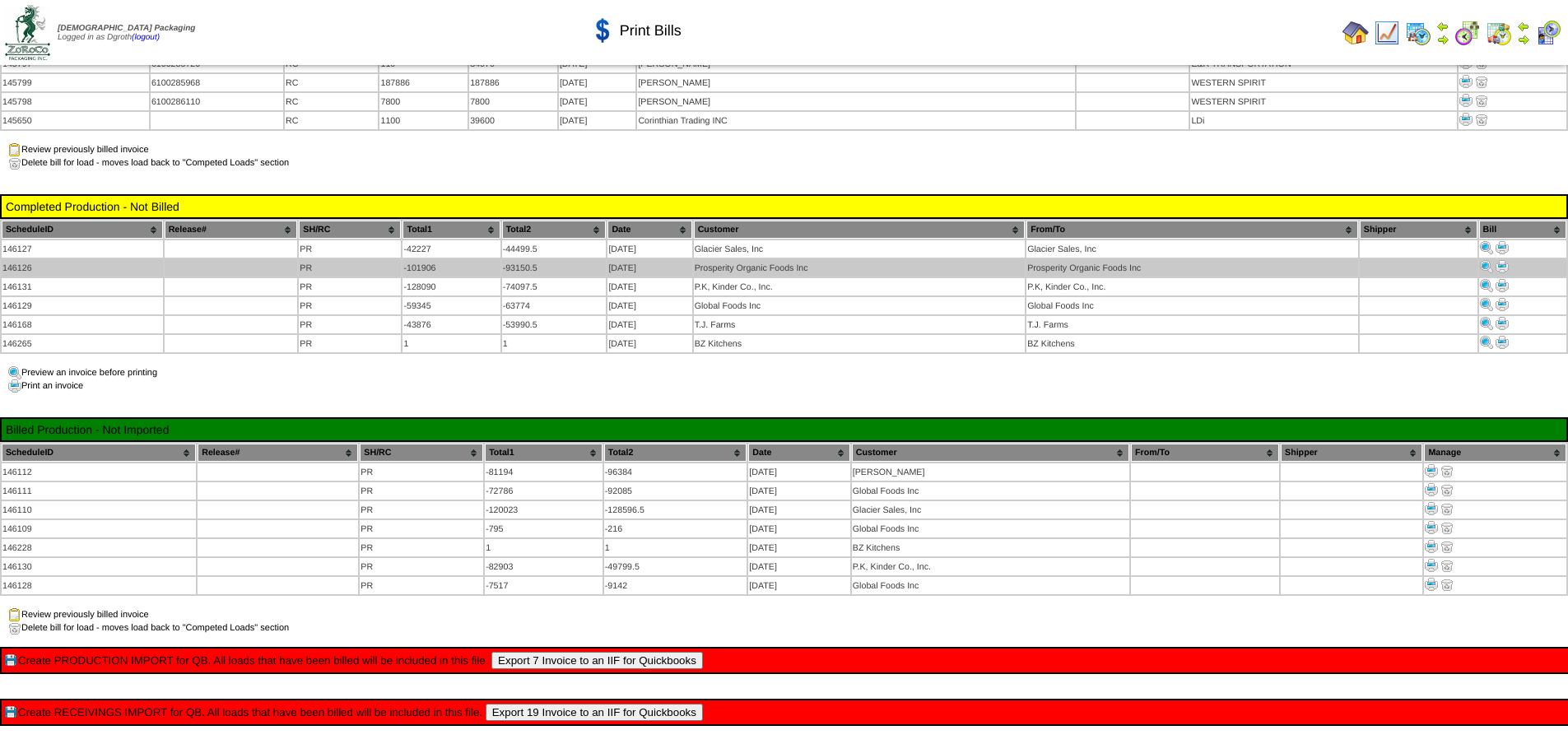
click at [1501, 260] on img at bounding box center [1501, 266] width 13 height 13
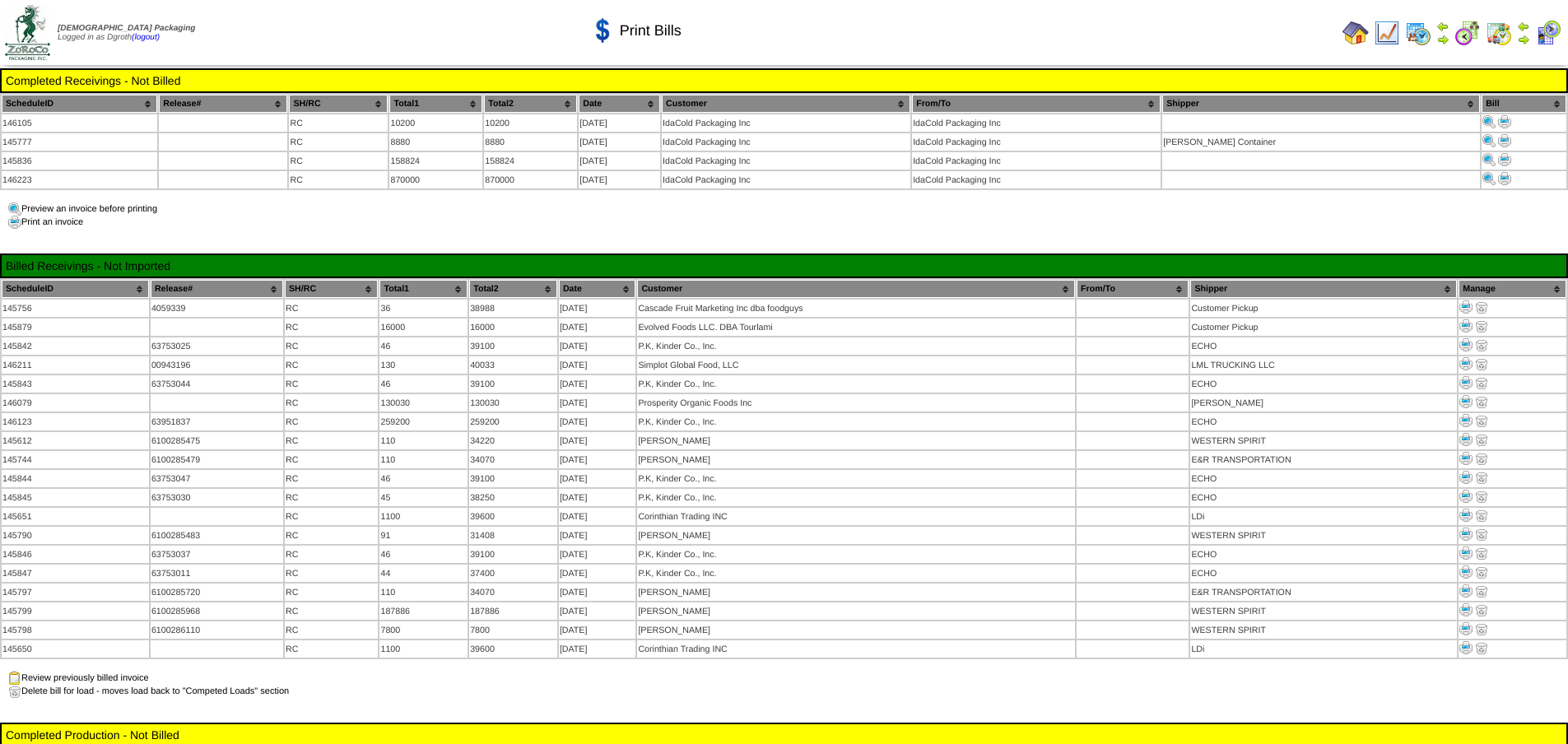
scroll to position [528, 0]
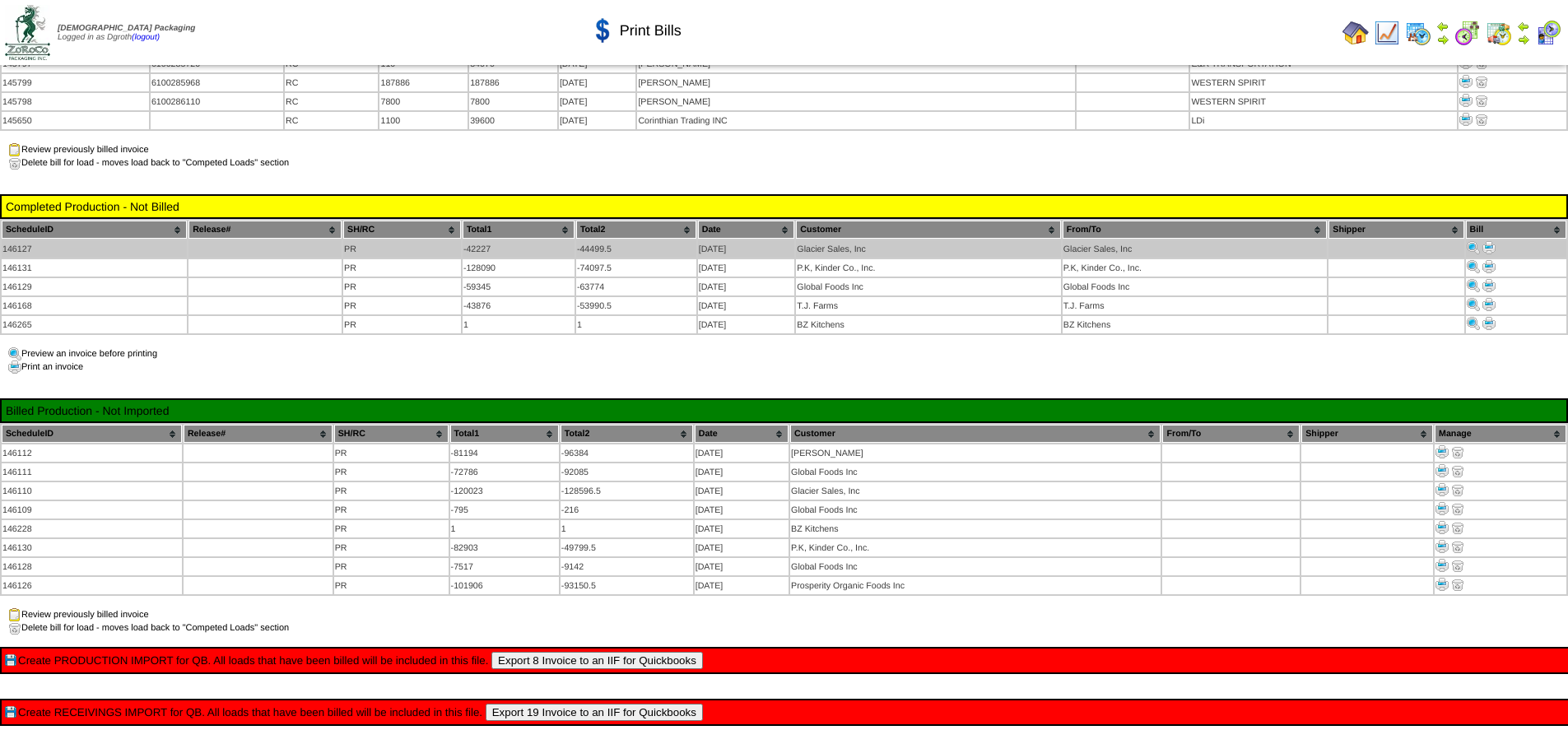
click at [1493, 241] on img at bounding box center [1488, 247] width 13 height 13
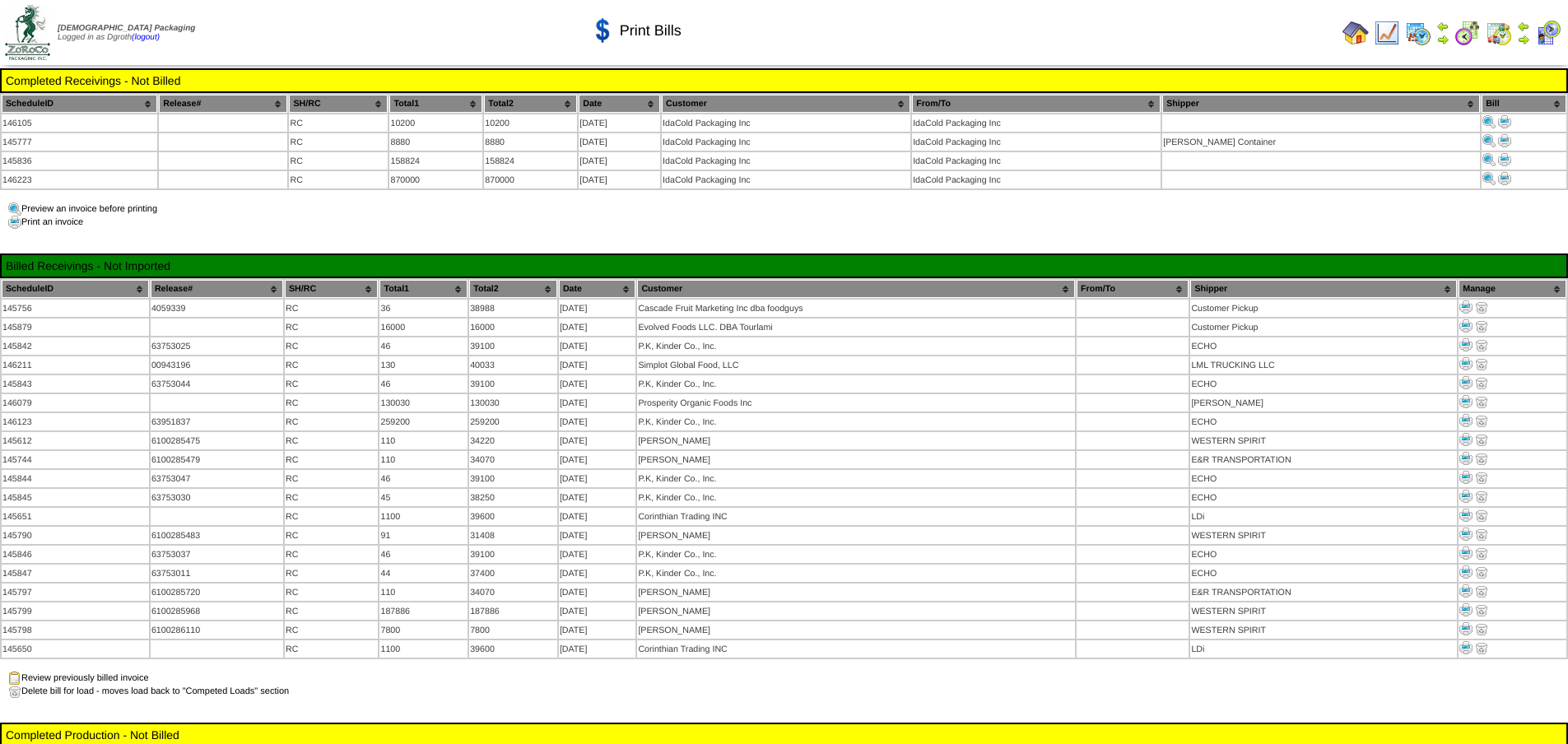
scroll to position [528, 0]
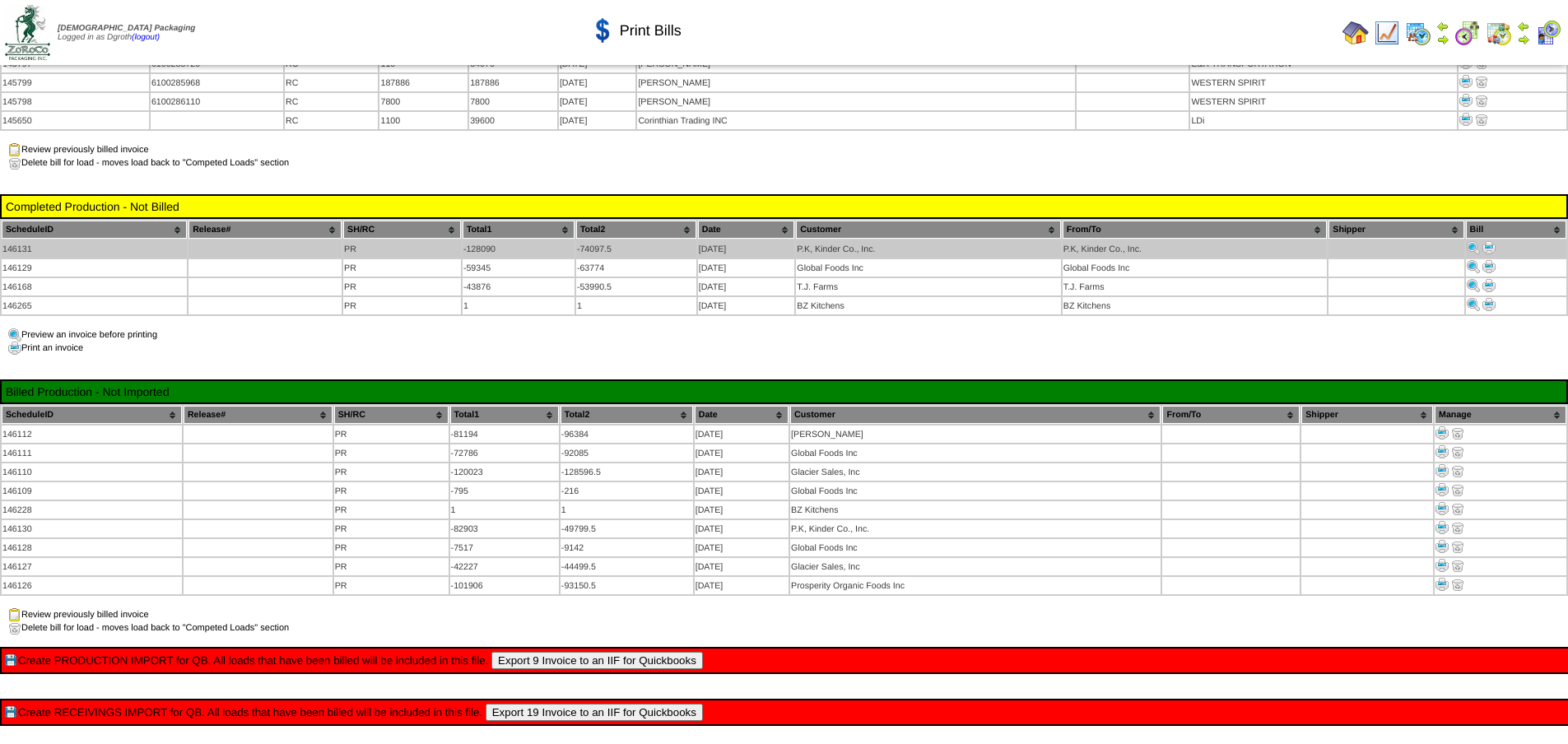
click at [1490, 241] on img at bounding box center [1488, 247] width 13 height 13
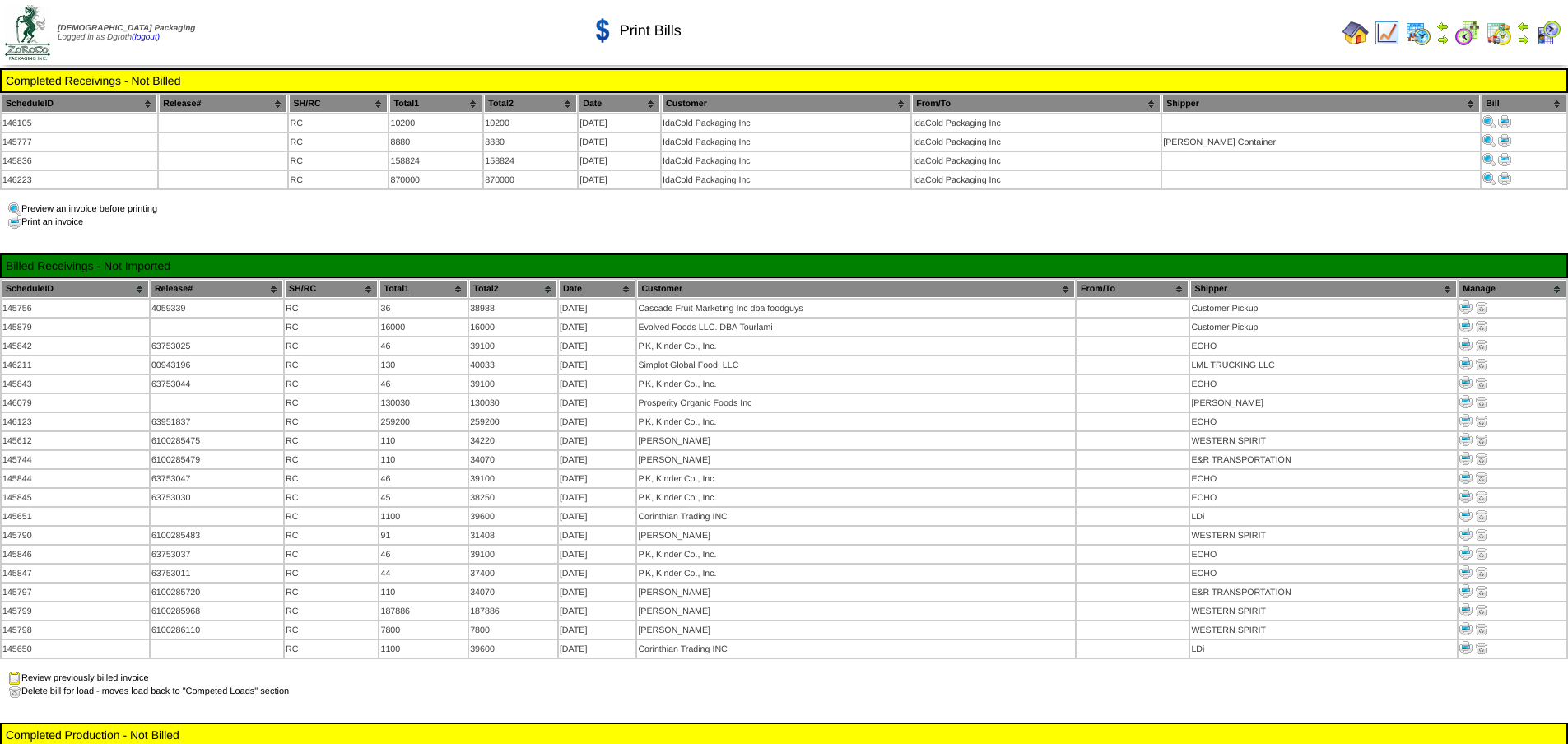
scroll to position [528, 0]
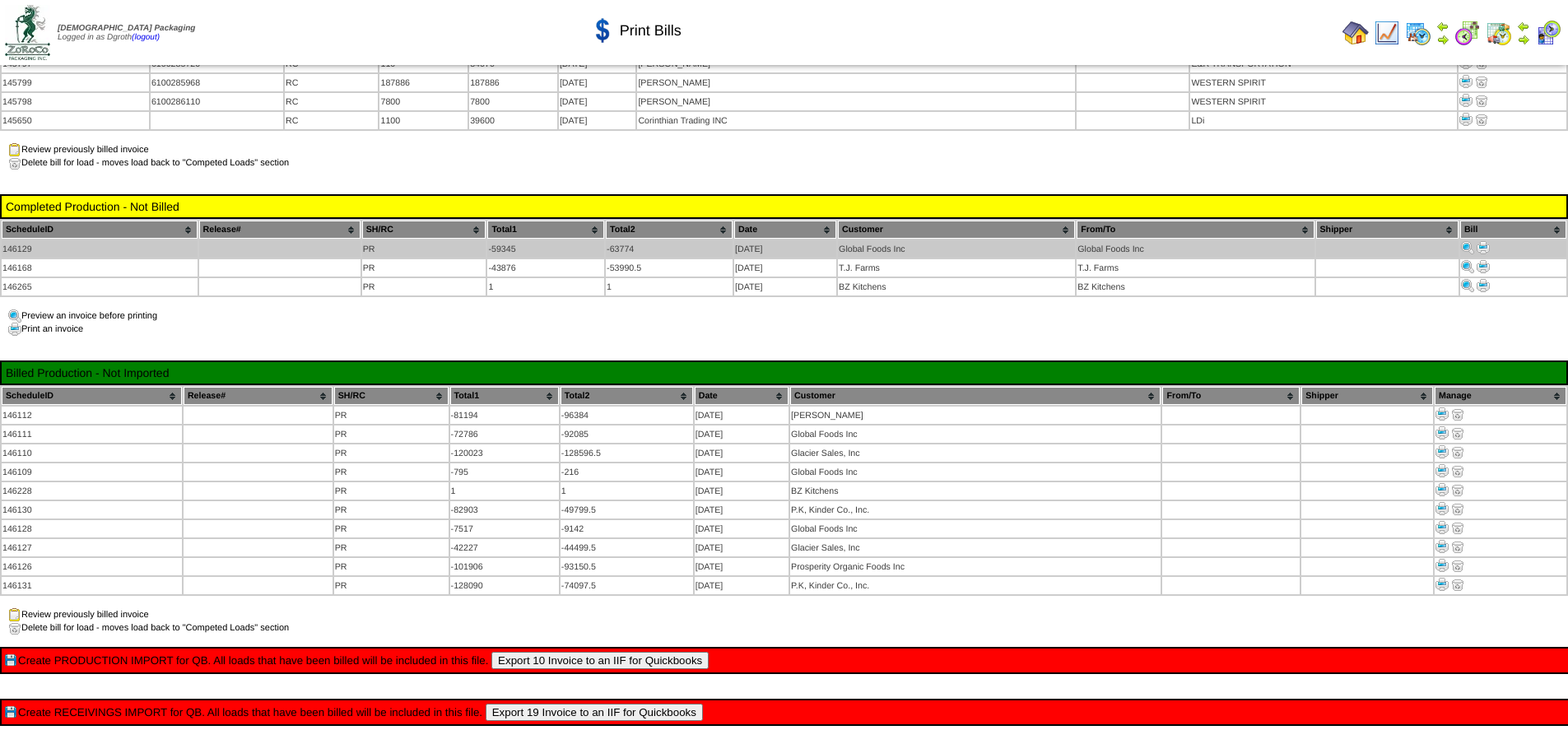
click at [1484, 241] on img at bounding box center [1482, 247] width 13 height 13
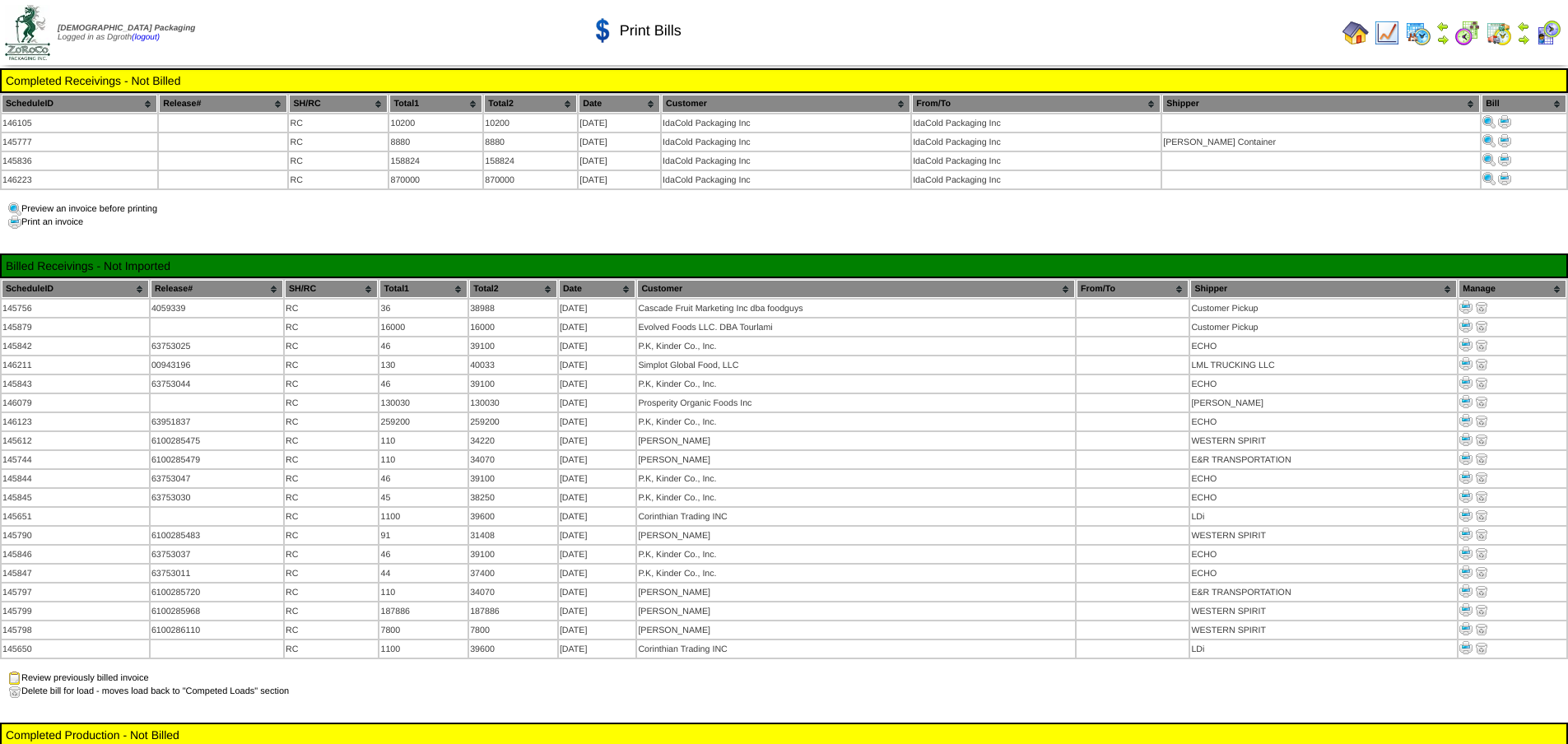
scroll to position [528, 0]
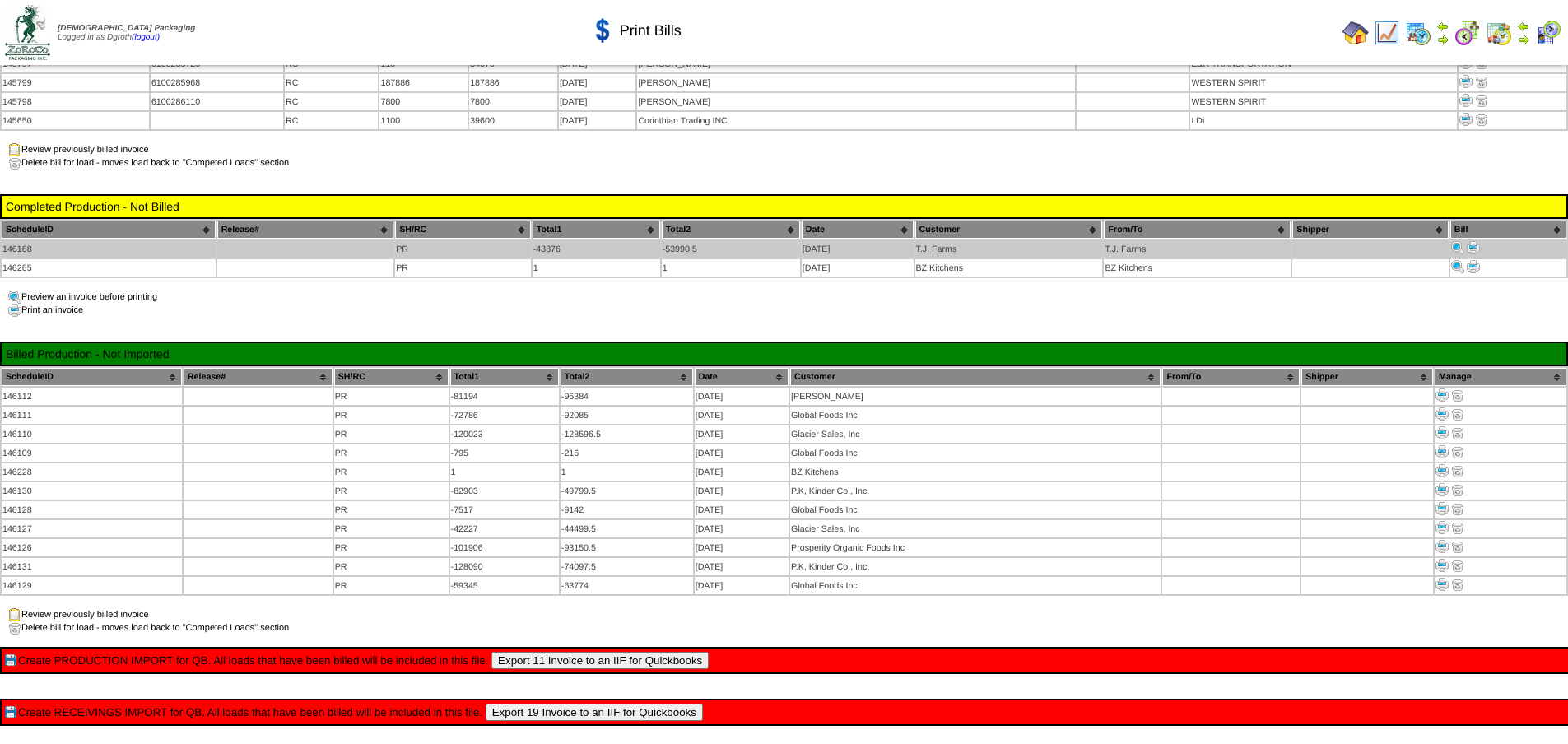
click at [1475, 241] on img at bounding box center [1473, 247] width 13 height 13
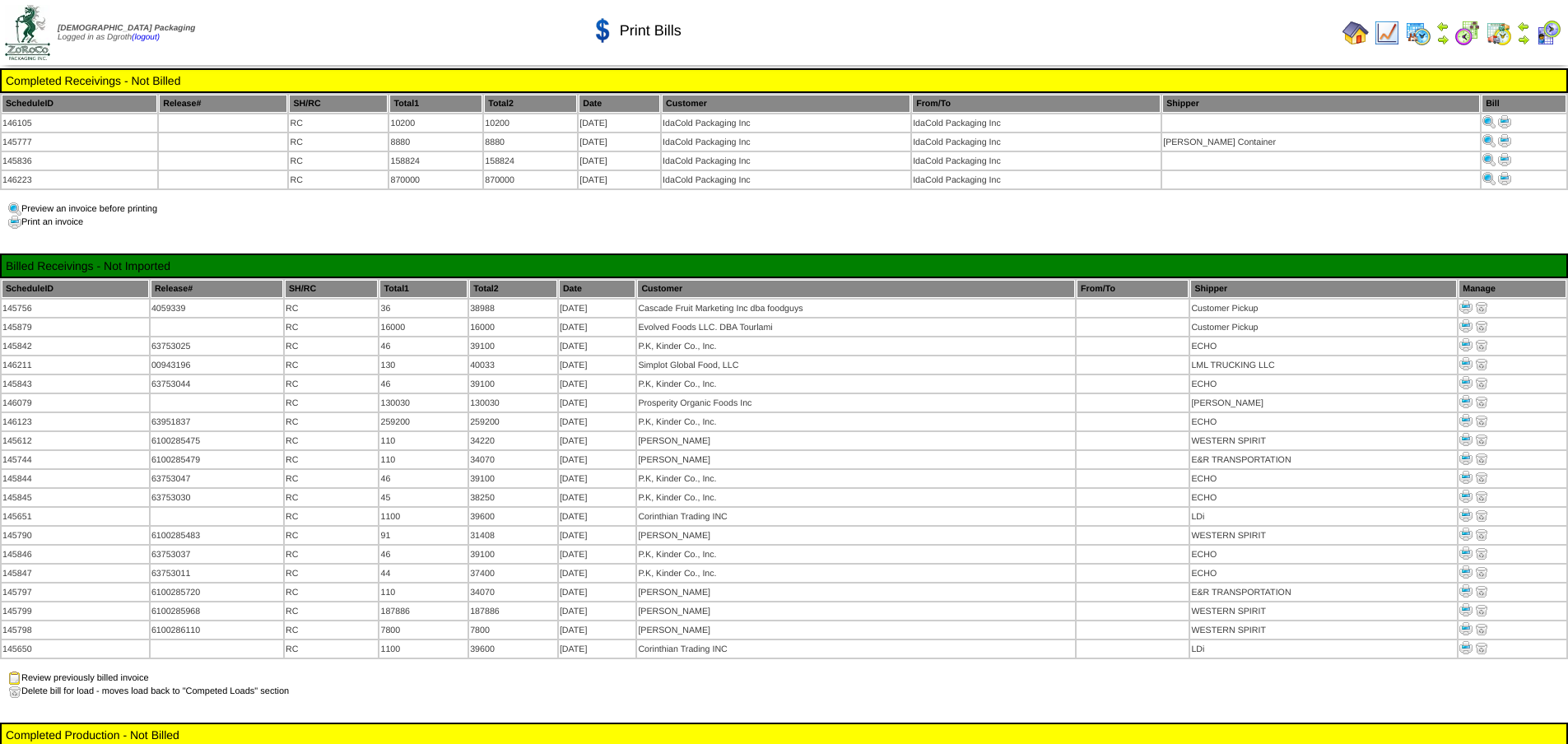
scroll to position [528, 0]
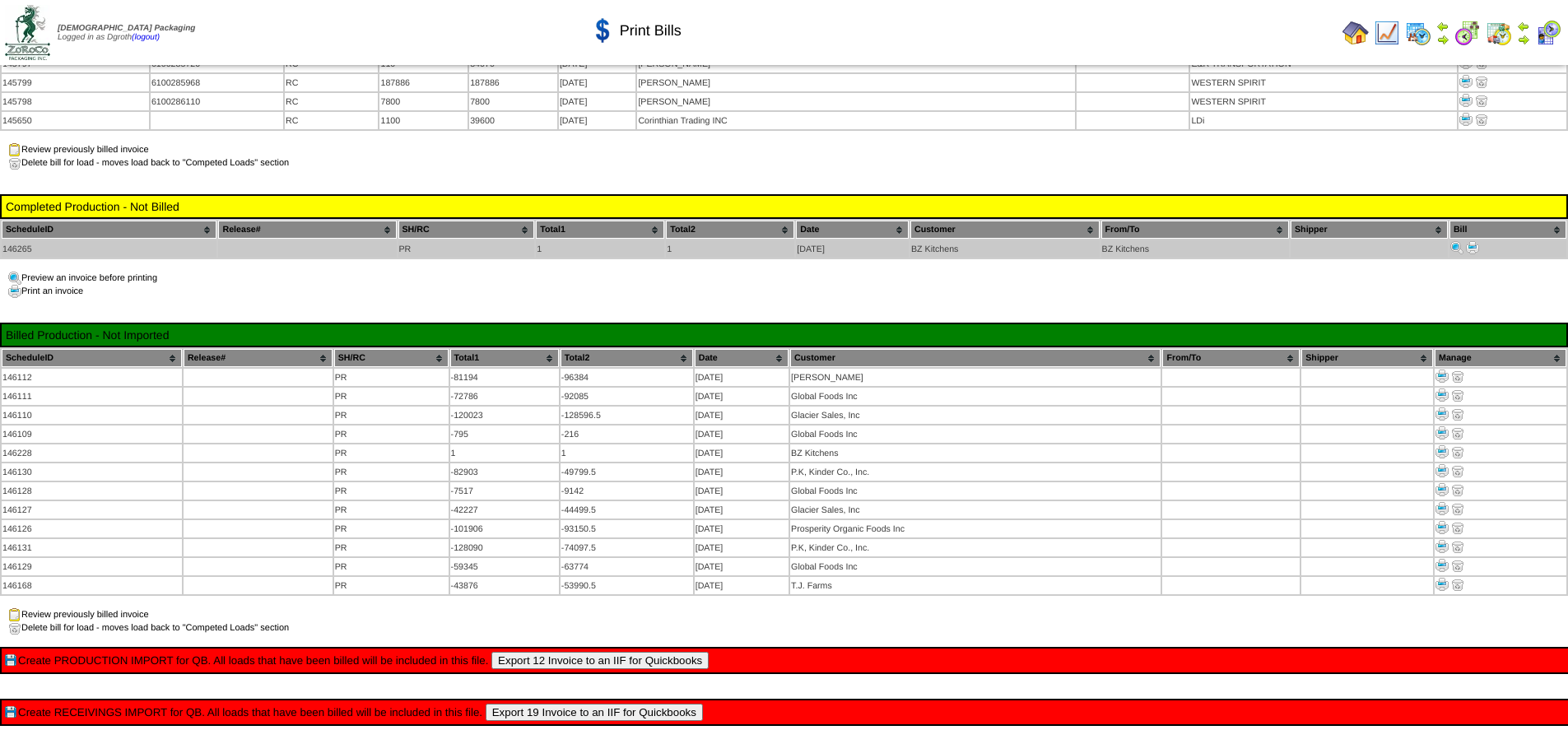
click at [1471, 241] on img at bounding box center [1472, 247] width 13 height 13
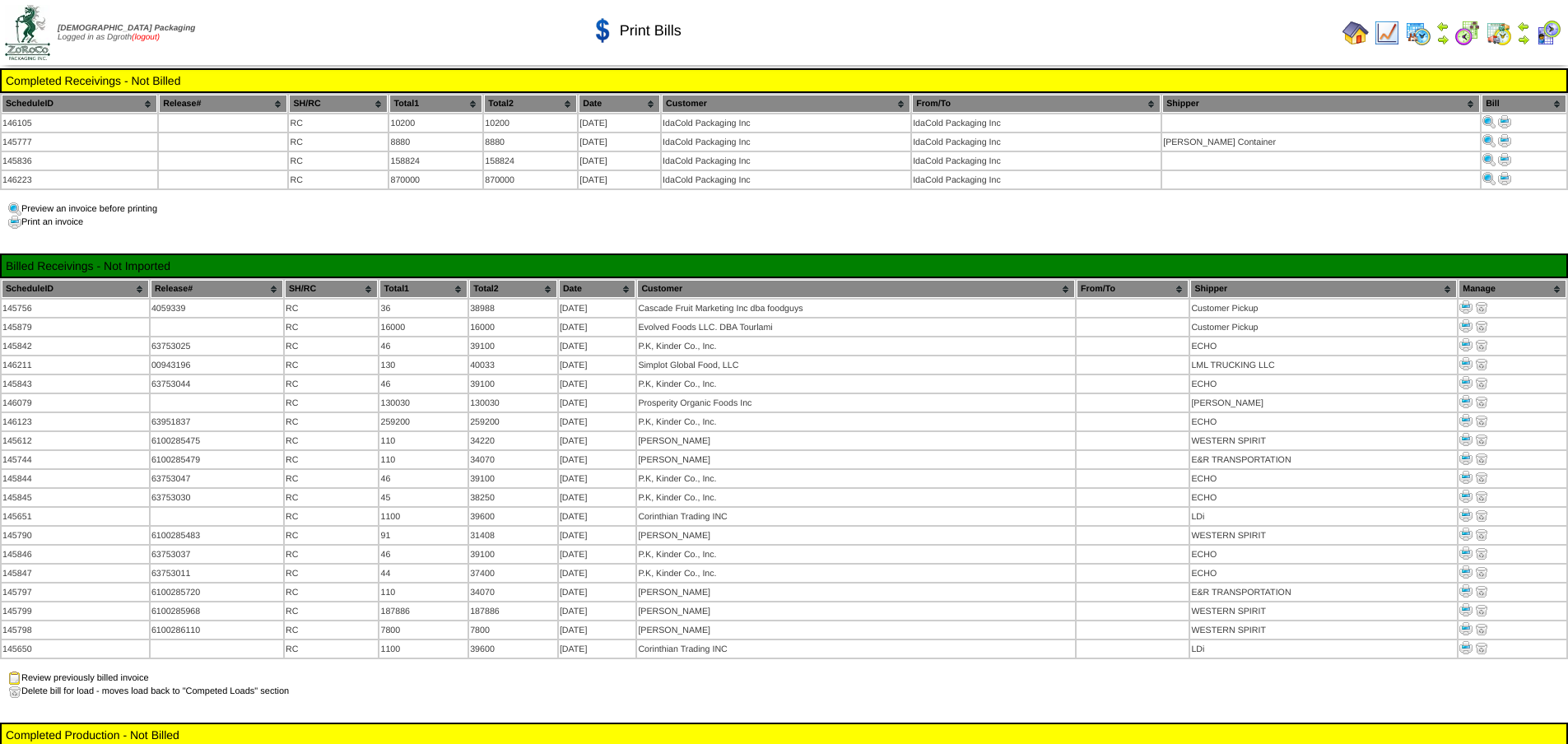
click at [159, 36] on link "(logout)" at bounding box center [146, 37] width 28 height 9
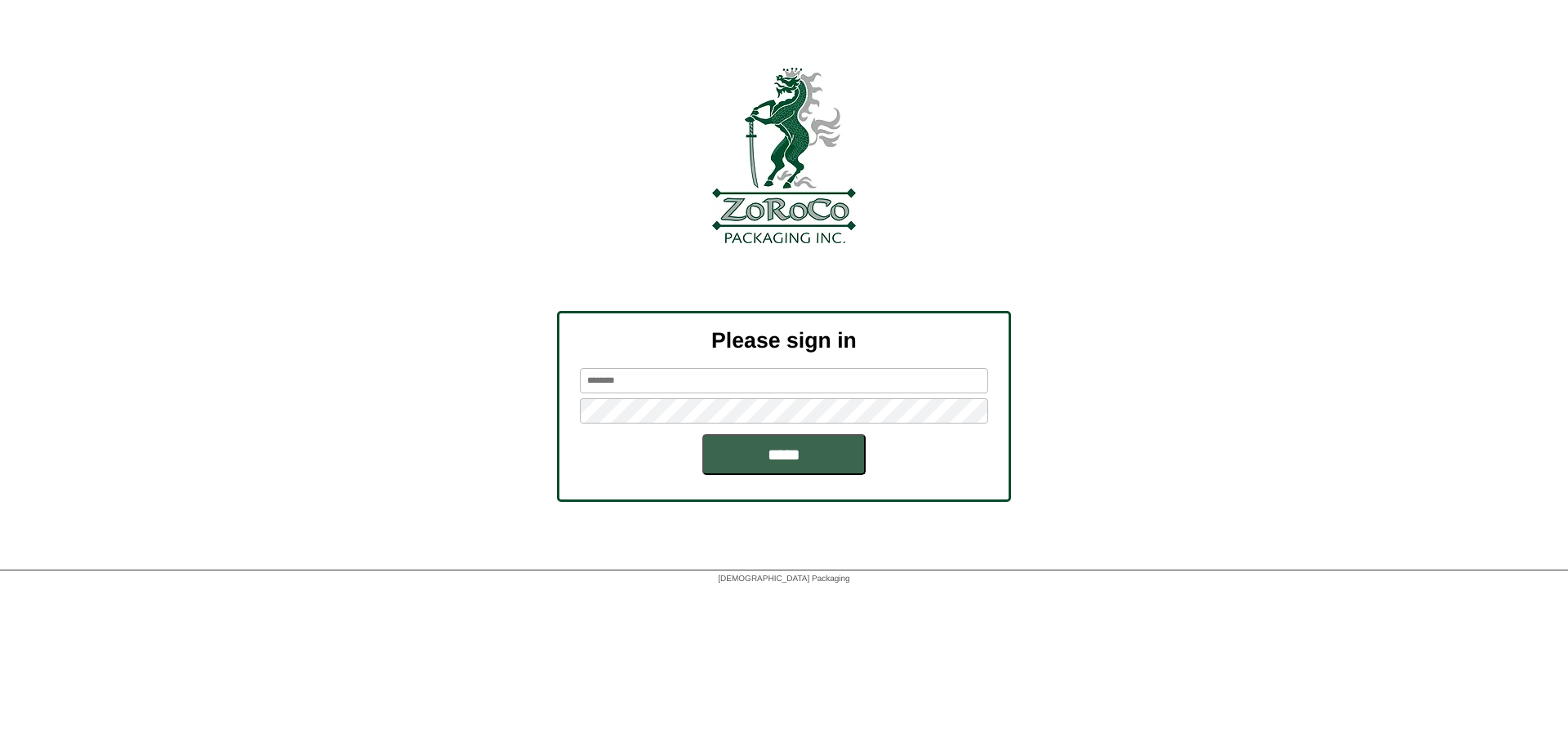
type input "******"
